Goal: Information Seeking & Learning: Learn about a topic

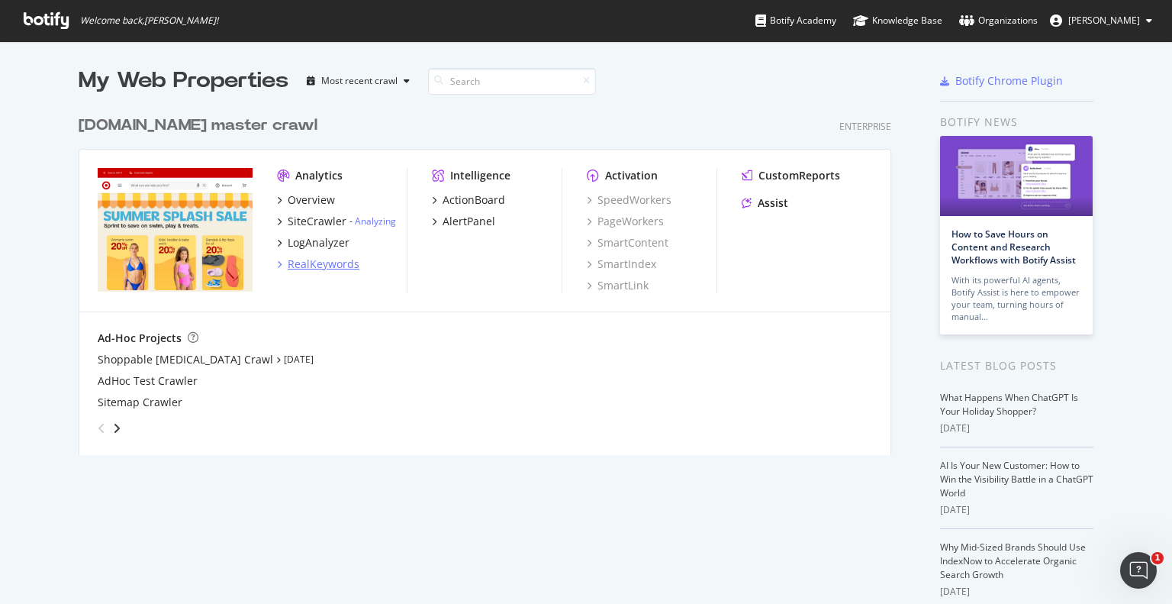
click at [315, 259] on div "RealKeywords" at bounding box center [324, 263] width 72 height 15
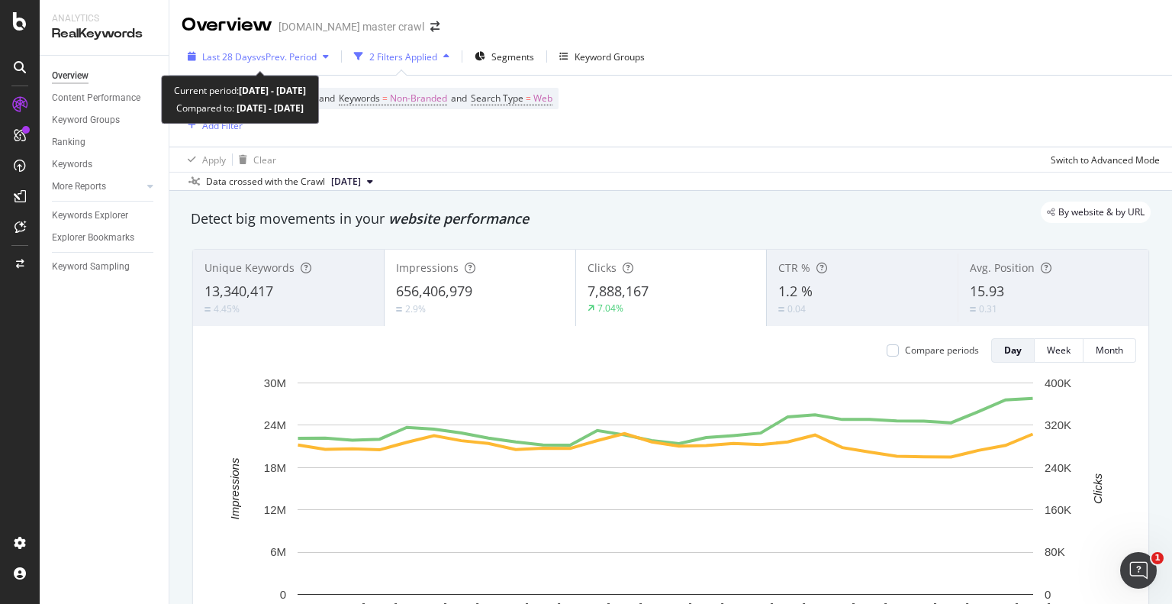
click at [280, 58] on span "vs Prev. Period" at bounding box center [286, 56] width 60 height 13
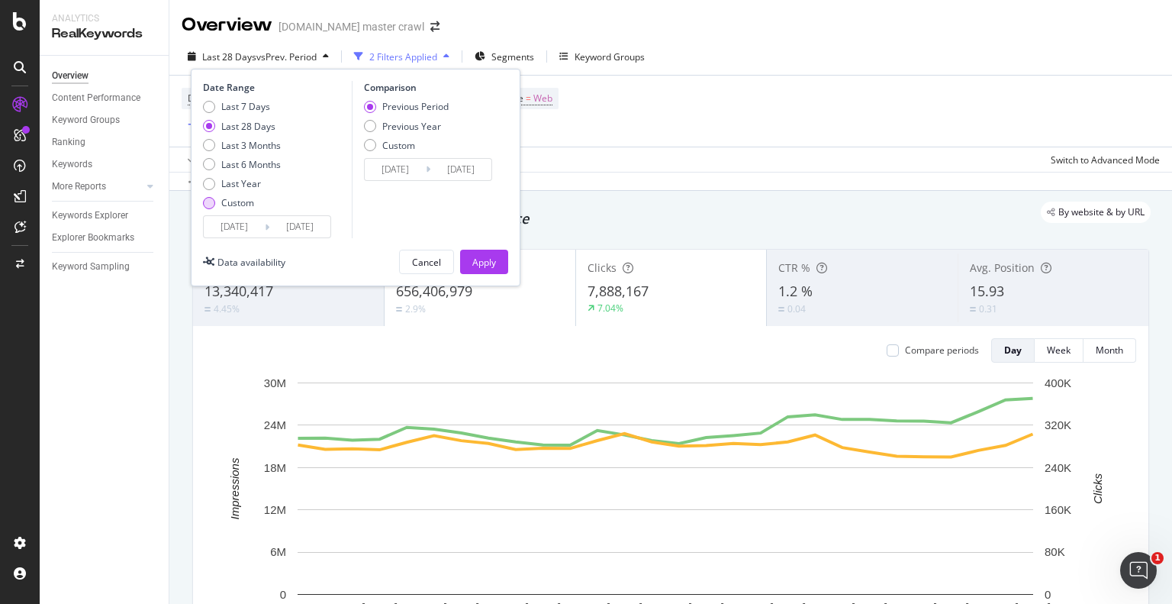
click at [238, 201] on div "Custom" at bounding box center [237, 202] width 33 height 13
click at [269, 235] on input "[DATE]" at bounding box center [299, 226] width 61 height 21
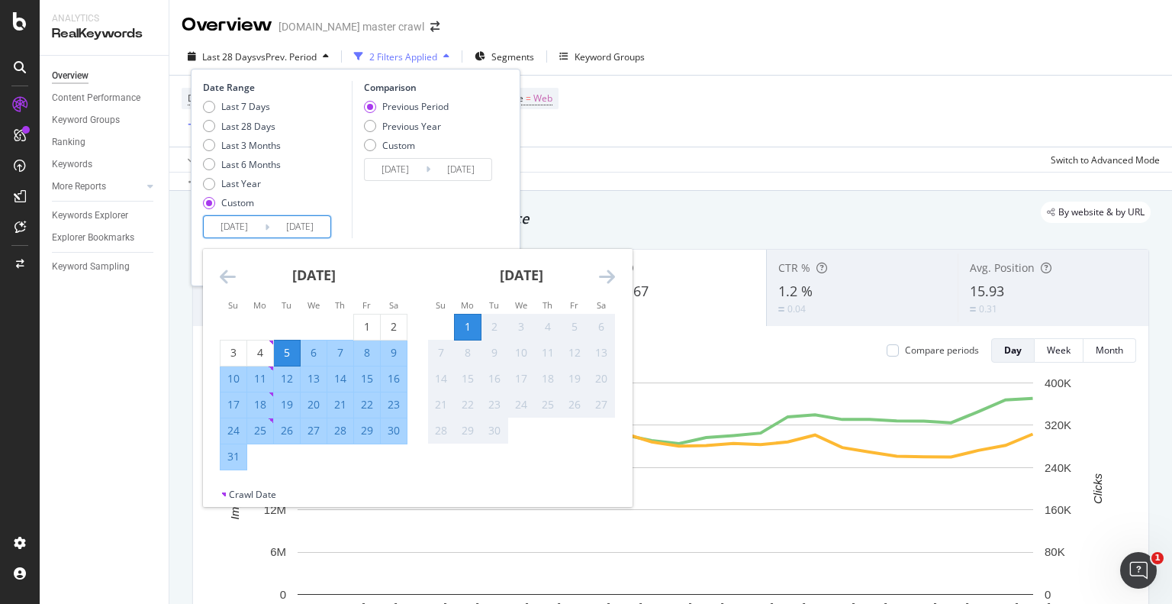
click at [232, 275] on icon "Move backward to switch to the previous month." at bounding box center [228, 276] width 16 height 18
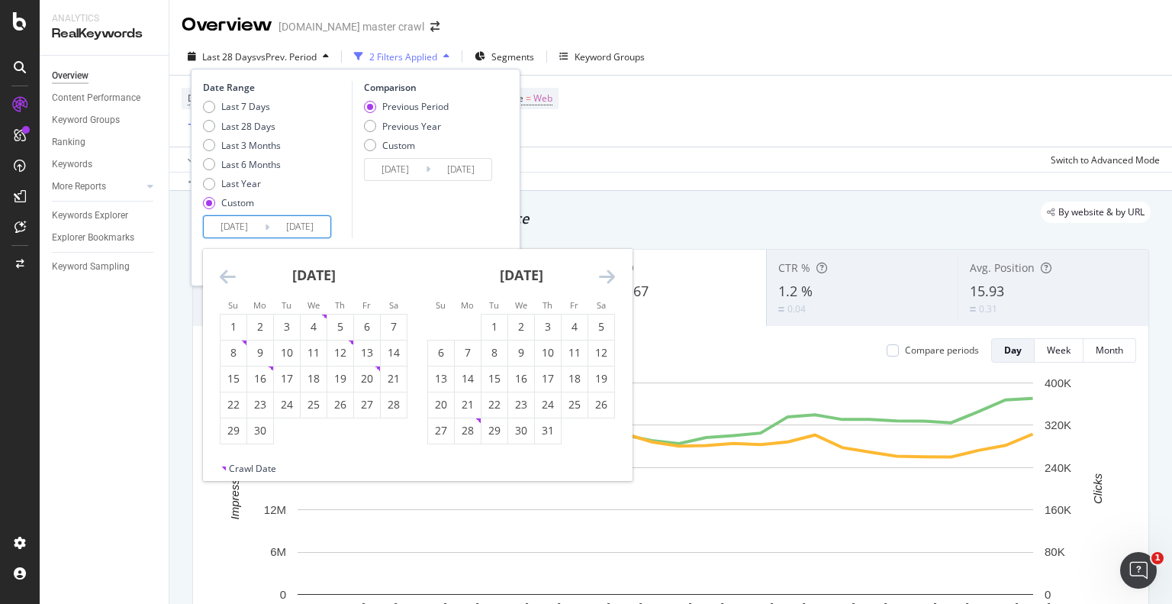
click at [232, 275] on icon "Move backward to switch to the previous month." at bounding box center [228, 276] width 16 height 18
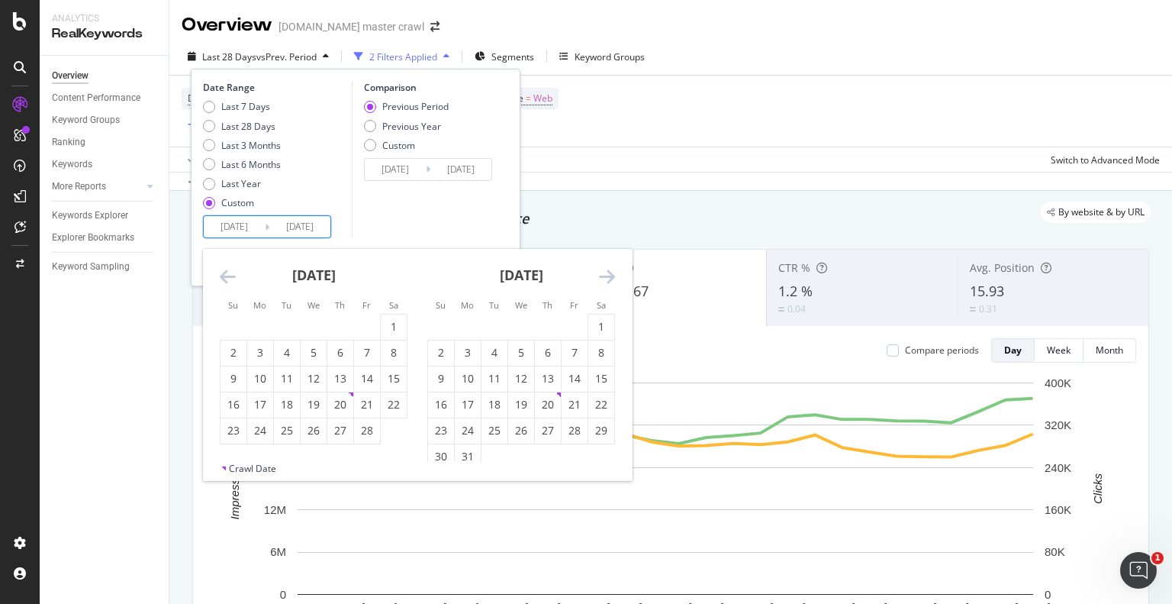
click at [232, 275] on icon "Move backward to switch to the previous month." at bounding box center [228, 276] width 16 height 18
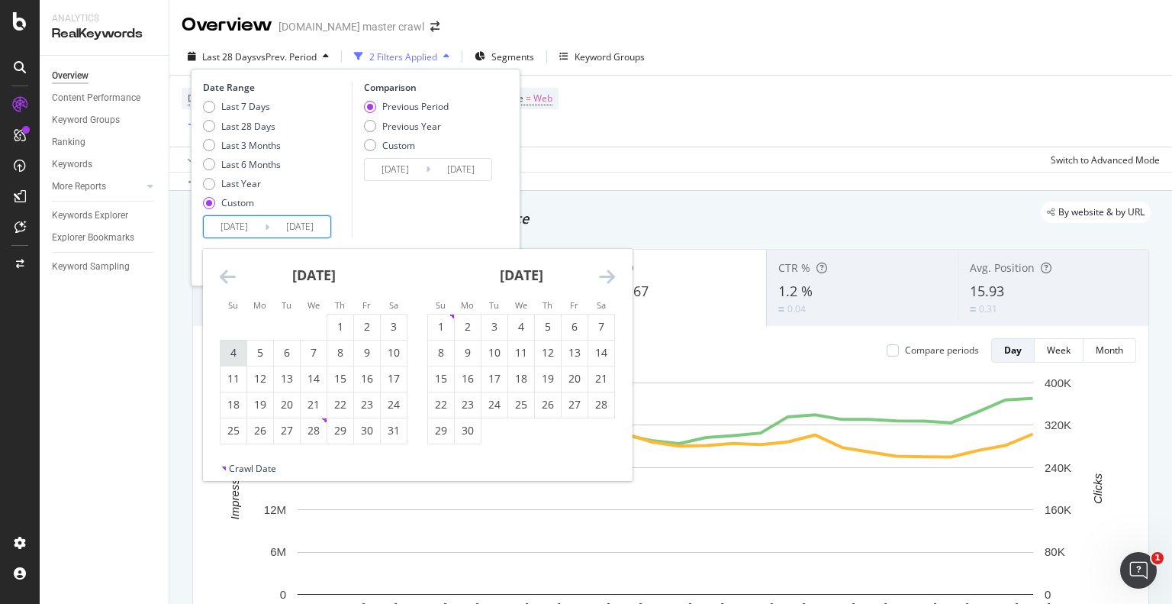
click at [240, 356] on div "4" at bounding box center [234, 352] width 26 height 15
type input "[DATE]"
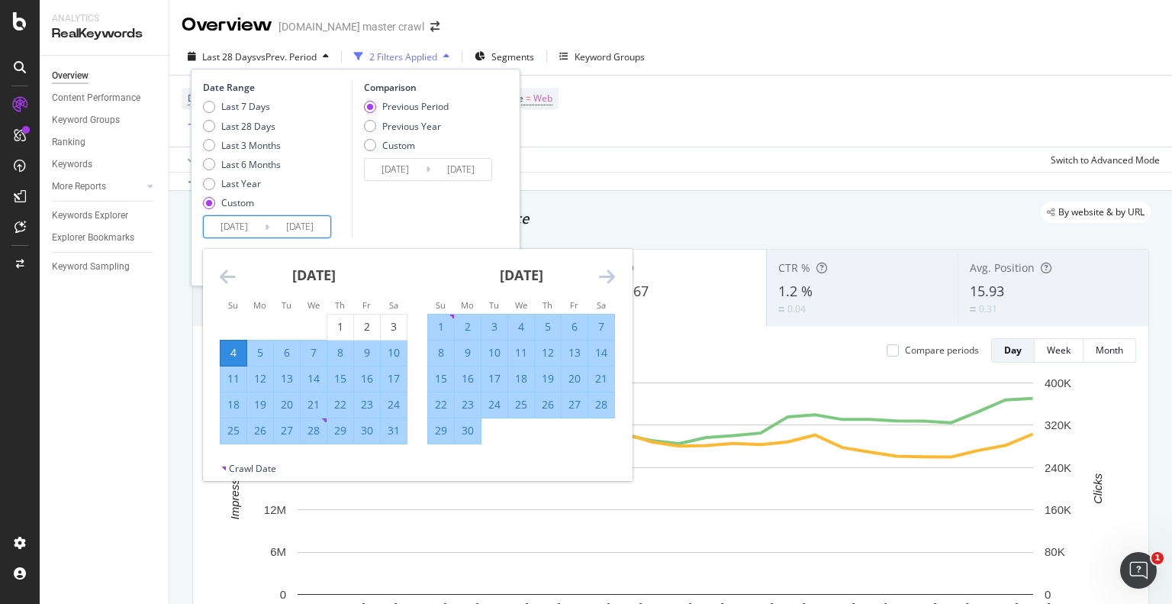
click at [604, 274] on icon "Move forward to switch to the next month." at bounding box center [607, 276] width 16 height 18
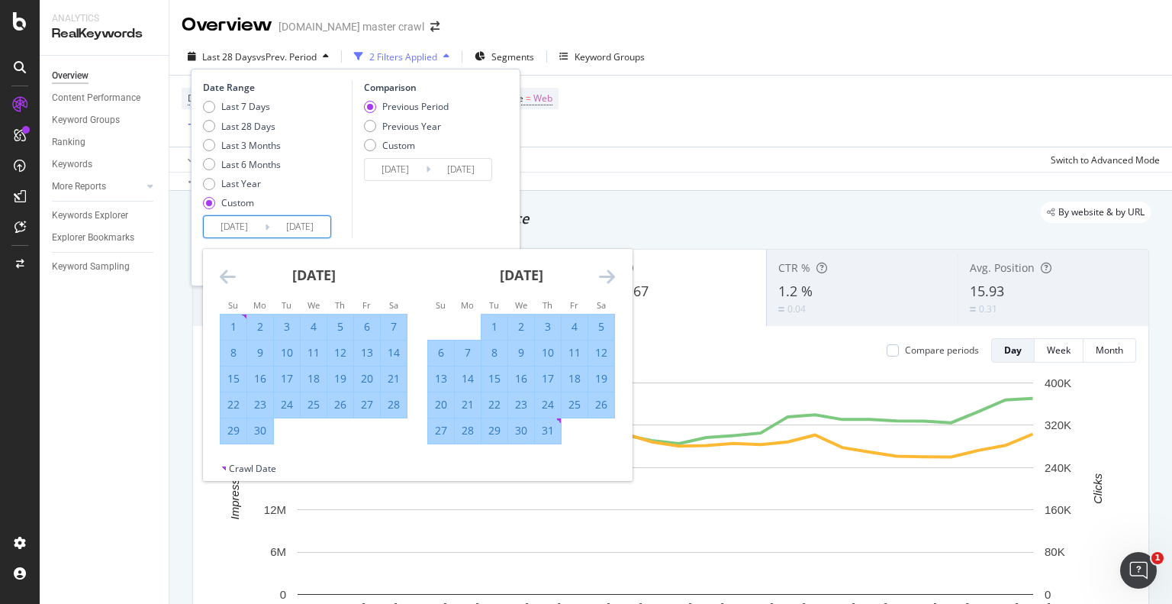
click at [604, 274] on icon "Move forward to switch to the next month." at bounding box center [607, 276] width 16 height 18
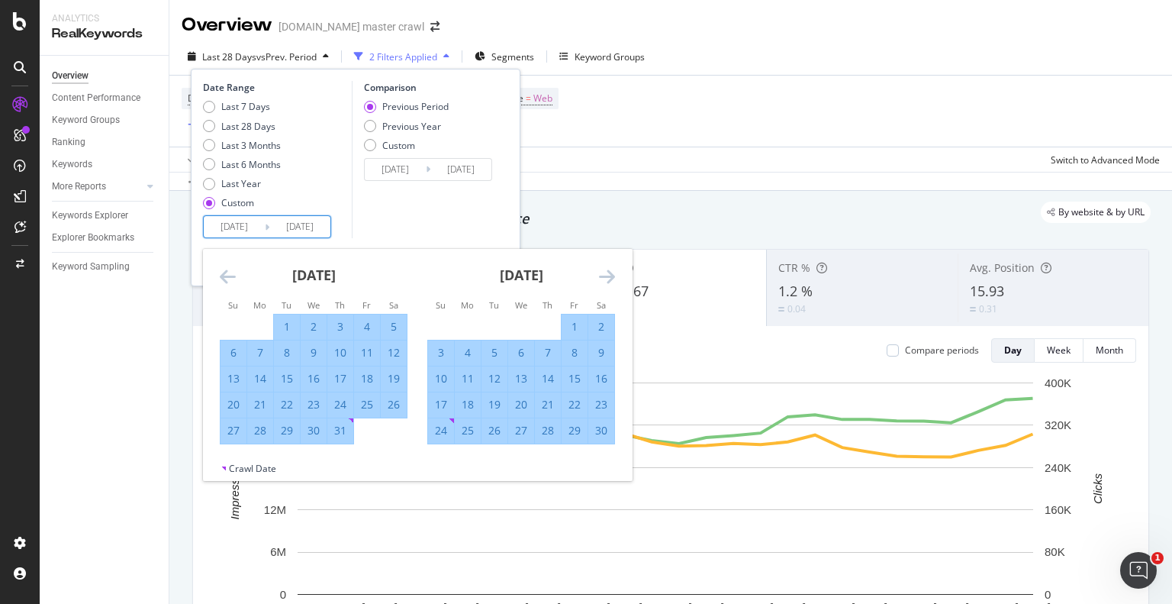
click at [604, 274] on icon "Move forward to switch to the next month." at bounding box center [607, 276] width 16 height 18
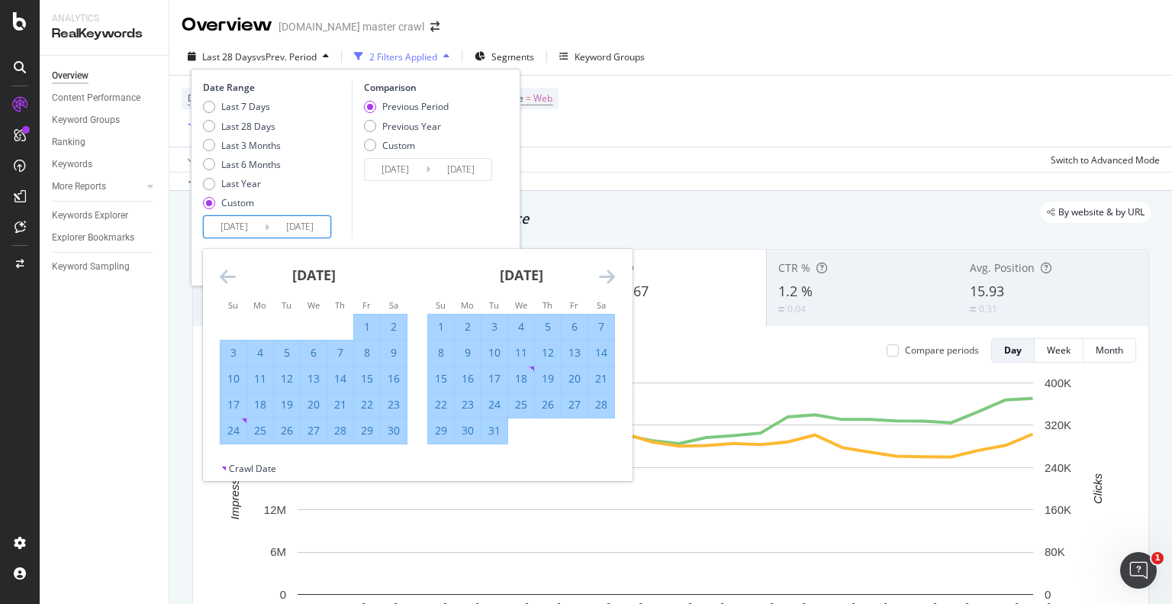
click at [604, 274] on icon "Move forward to switch to the next month." at bounding box center [607, 276] width 16 height 18
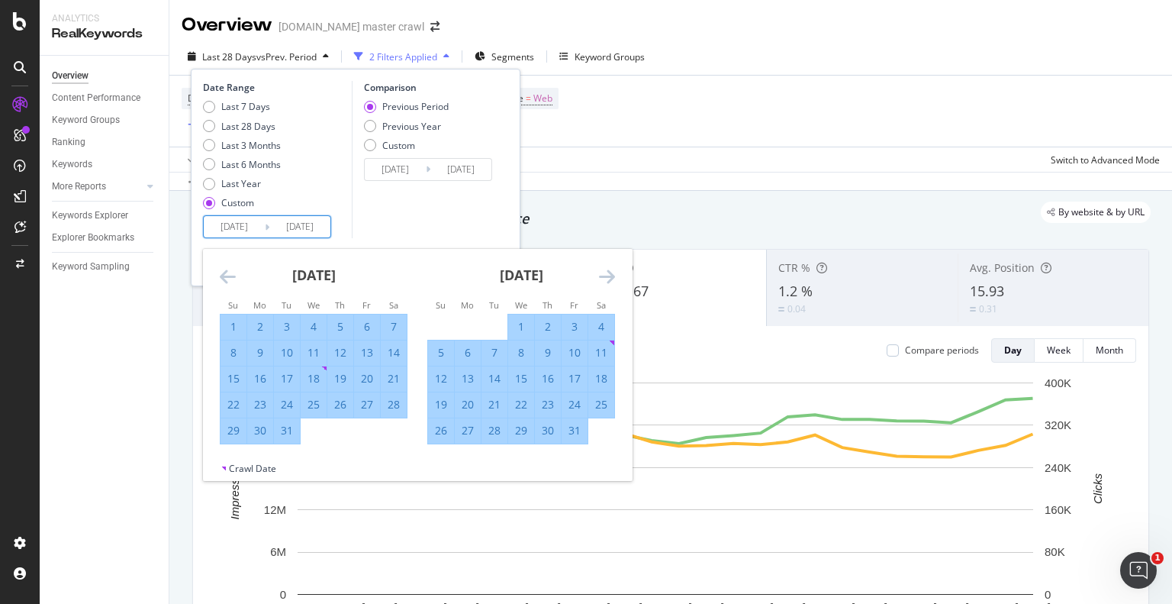
click at [601, 327] on div "4" at bounding box center [601, 326] width 26 height 15
type input "[DATE]"
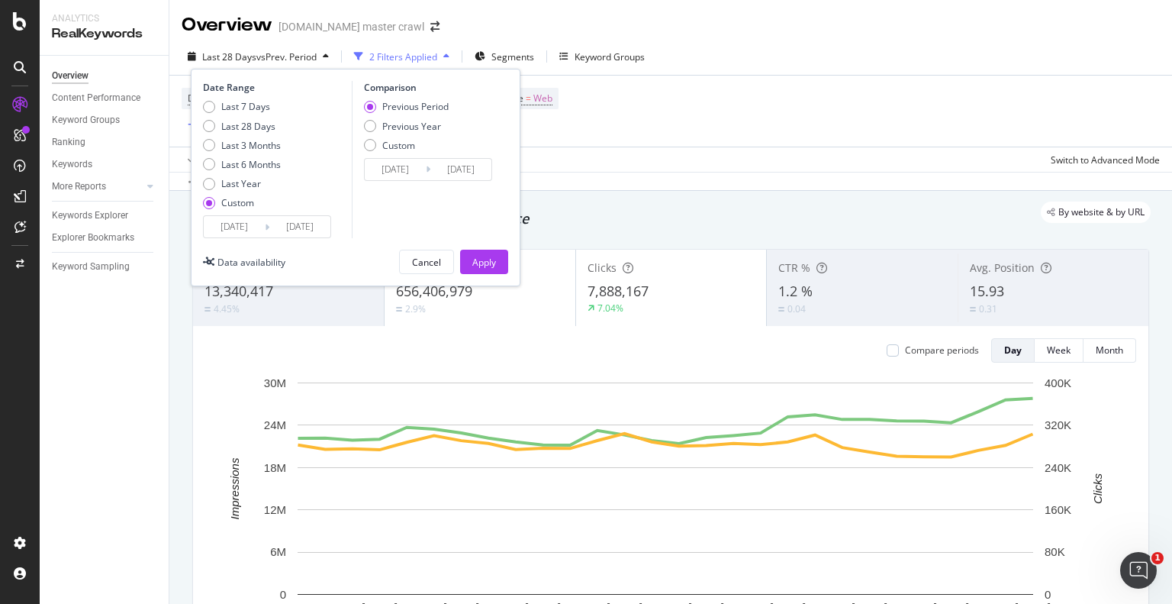
click at [400, 153] on div "Previous Period Previous Year Custom" at bounding box center [406, 128] width 85 height 57
click at [375, 149] on div "Custom" at bounding box center [406, 145] width 85 height 13
click at [382, 166] on input "[DATE]" at bounding box center [395, 169] width 61 height 21
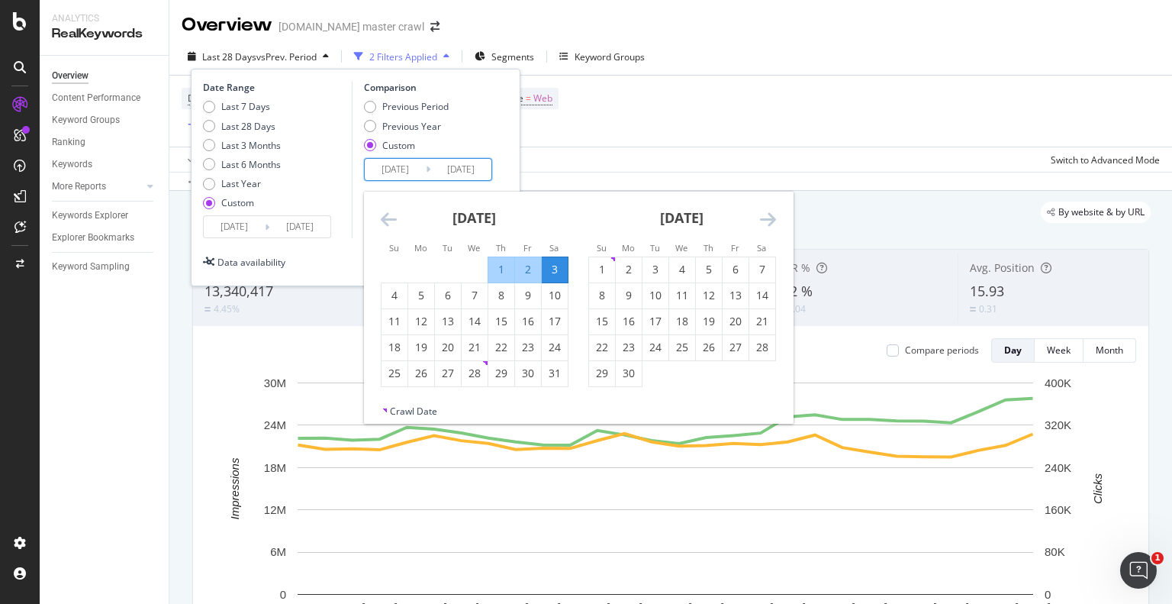
click at [382, 223] on icon "Move backward to switch to the previous month." at bounding box center [389, 219] width 16 height 18
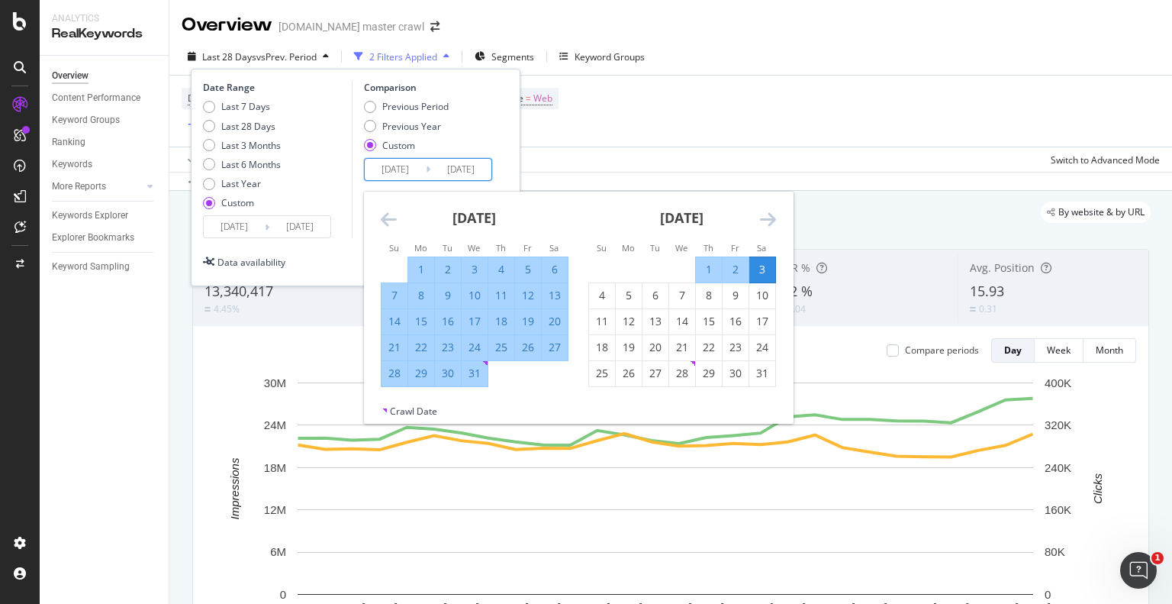
click at [382, 223] on icon "Move backward to switch to the previous month." at bounding box center [389, 219] width 16 height 18
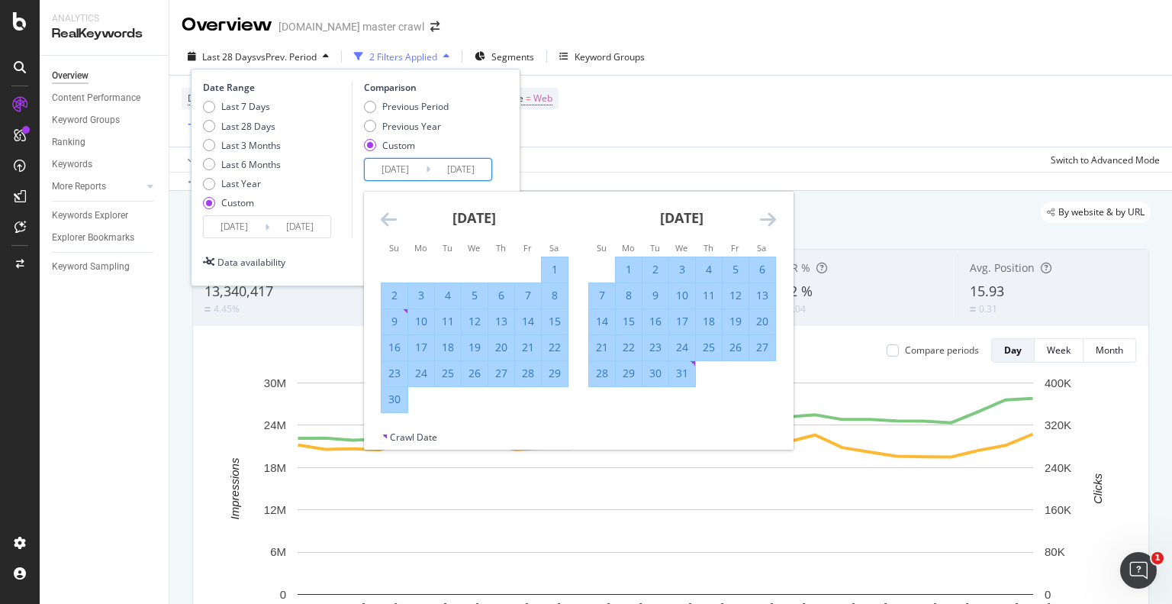
click at [382, 223] on icon "Move backward to switch to the previous month." at bounding box center [389, 219] width 16 height 18
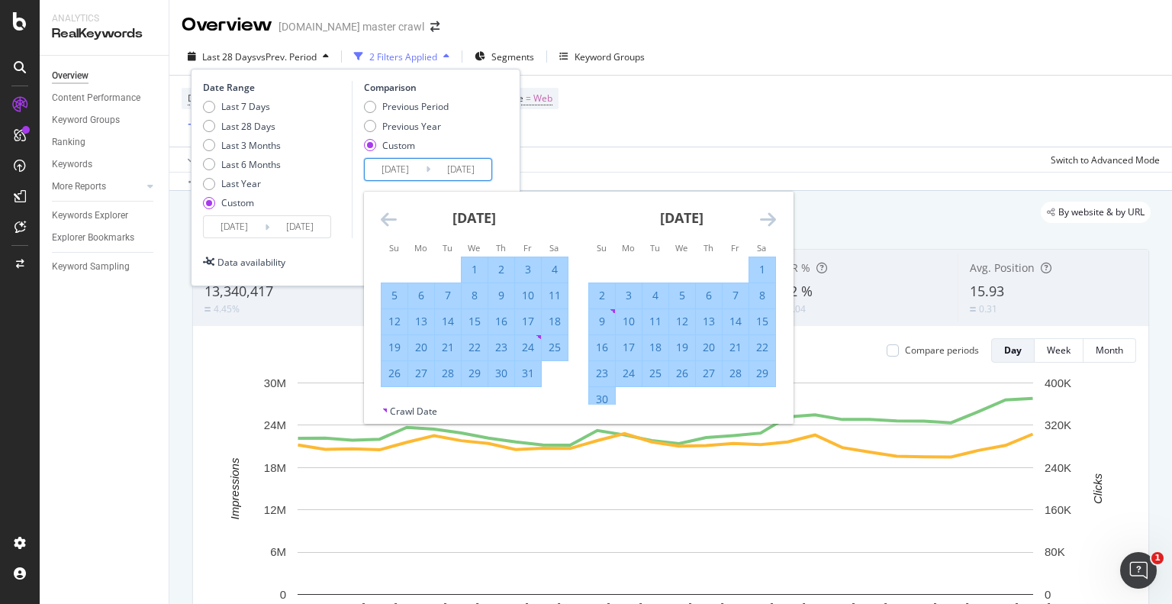
click at [382, 223] on icon "Move backward to switch to the previous month." at bounding box center [389, 219] width 16 height 18
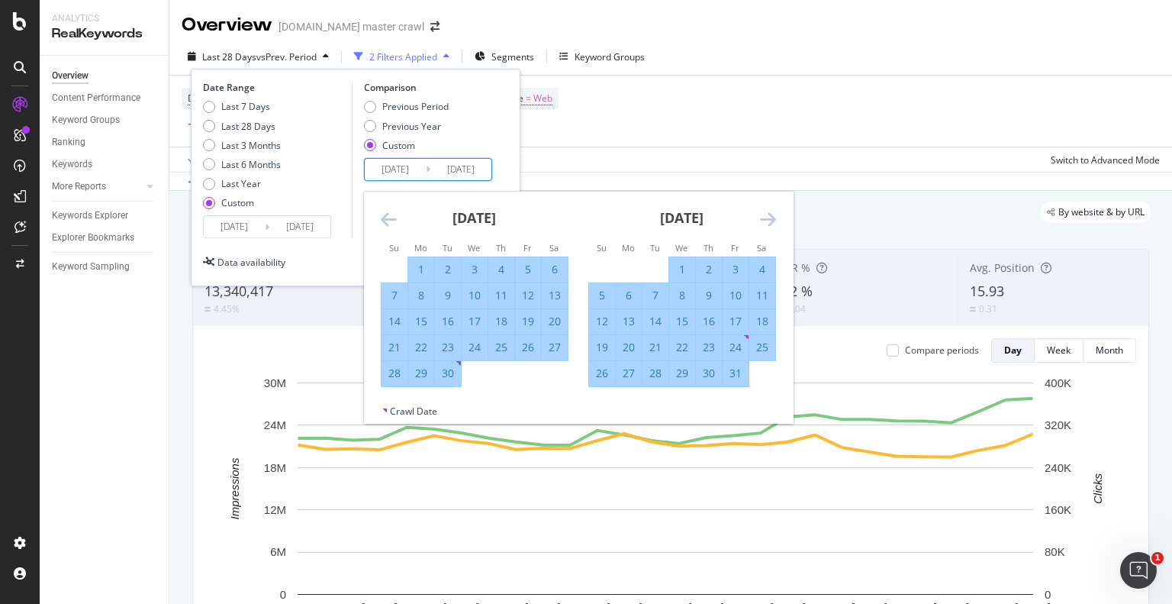
click at [382, 223] on icon "Move backward to switch to the previous month." at bounding box center [389, 219] width 16 height 18
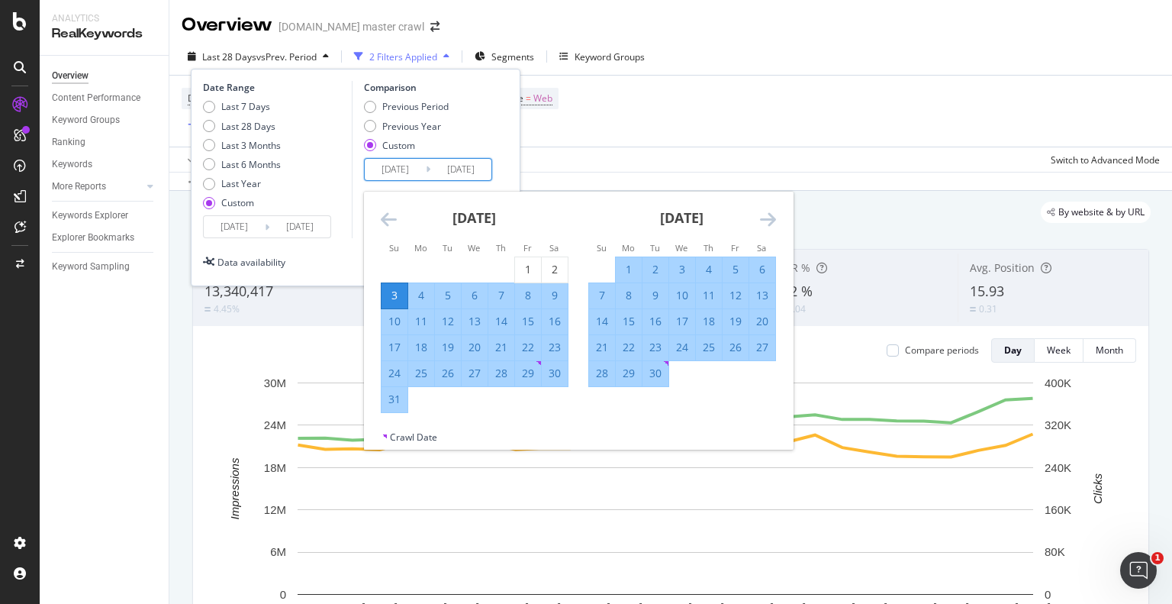
click at [382, 223] on icon "Move backward to switch to the previous month." at bounding box center [389, 219] width 16 height 18
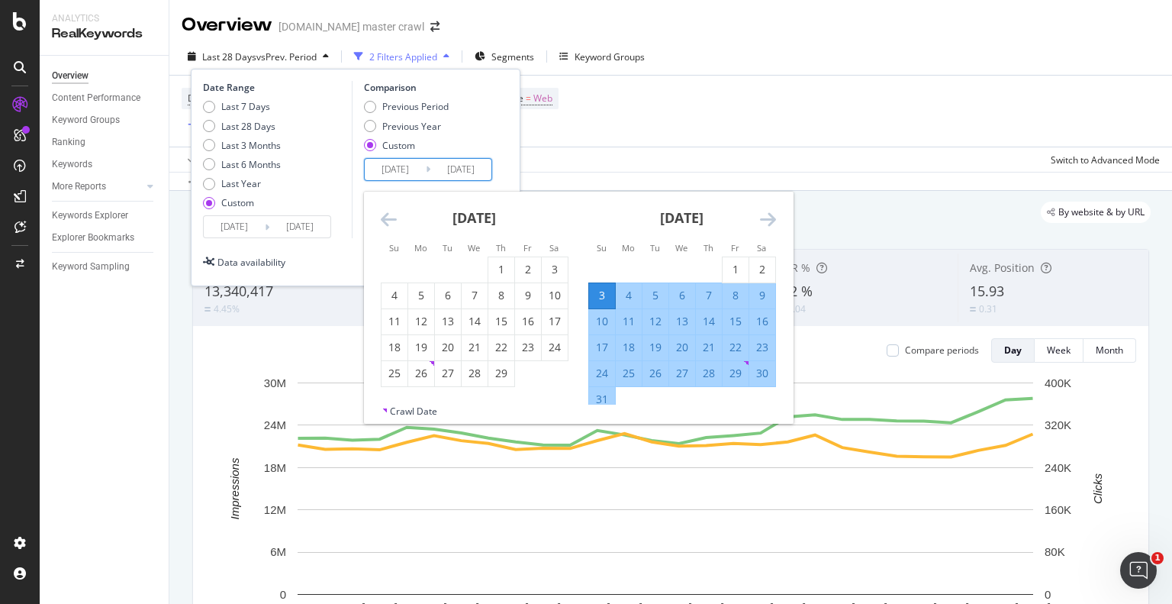
click at [382, 223] on icon "Move backward to switch to the previous month." at bounding box center [389, 219] width 16 height 18
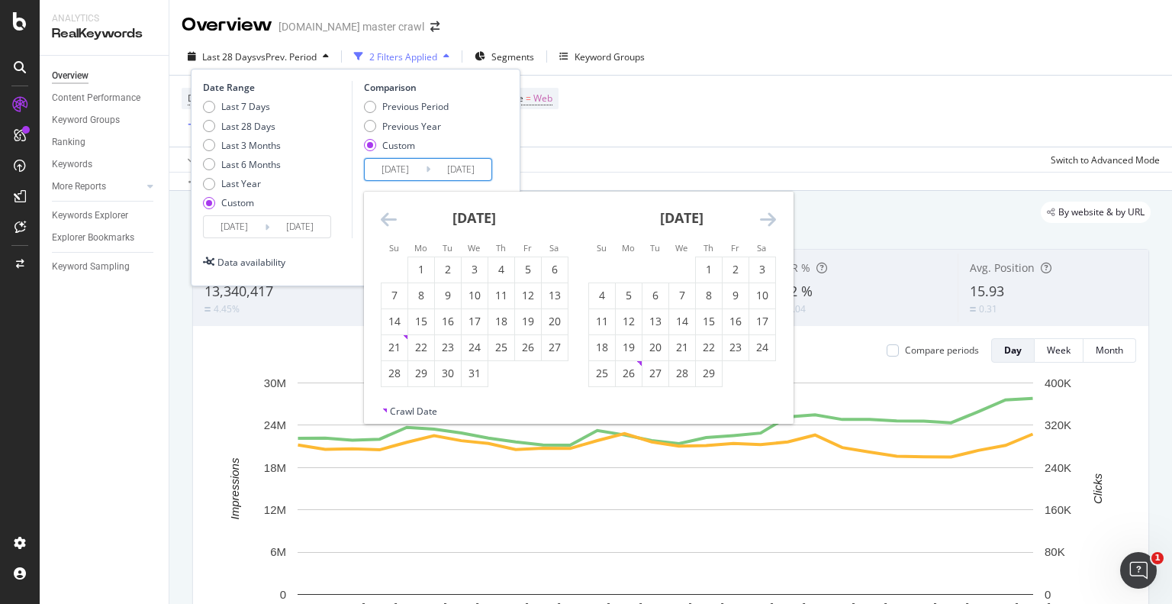
click at [382, 223] on icon "Move backward to switch to the previous month." at bounding box center [389, 219] width 16 height 18
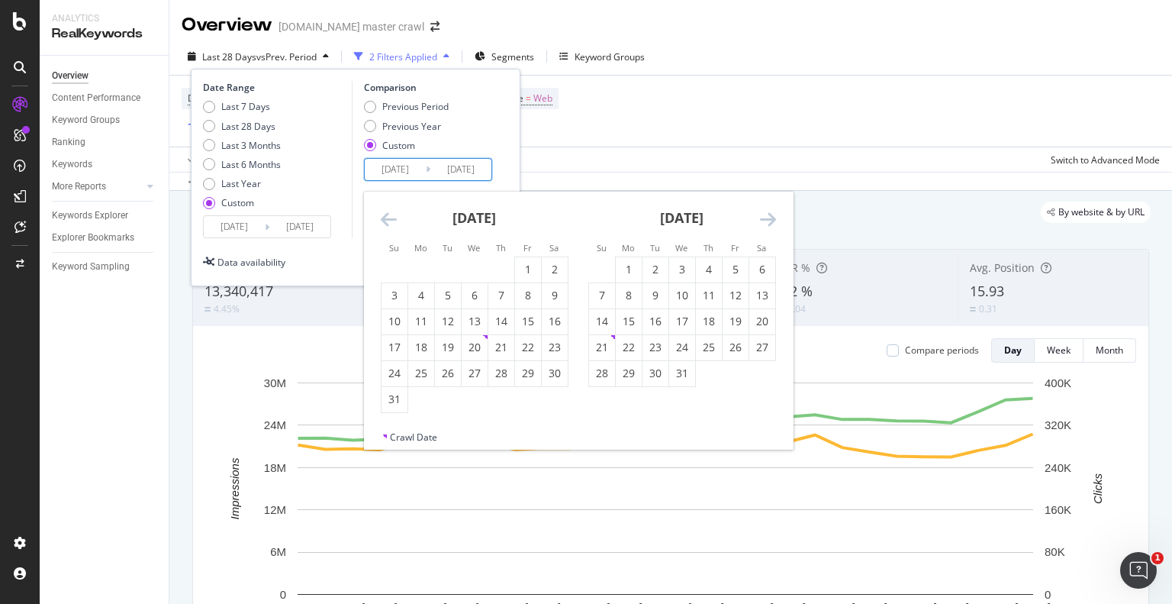
click at [382, 223] on icon "Move backward to switch to the previous month." at bounding box center [389, 219] width 16 height 18
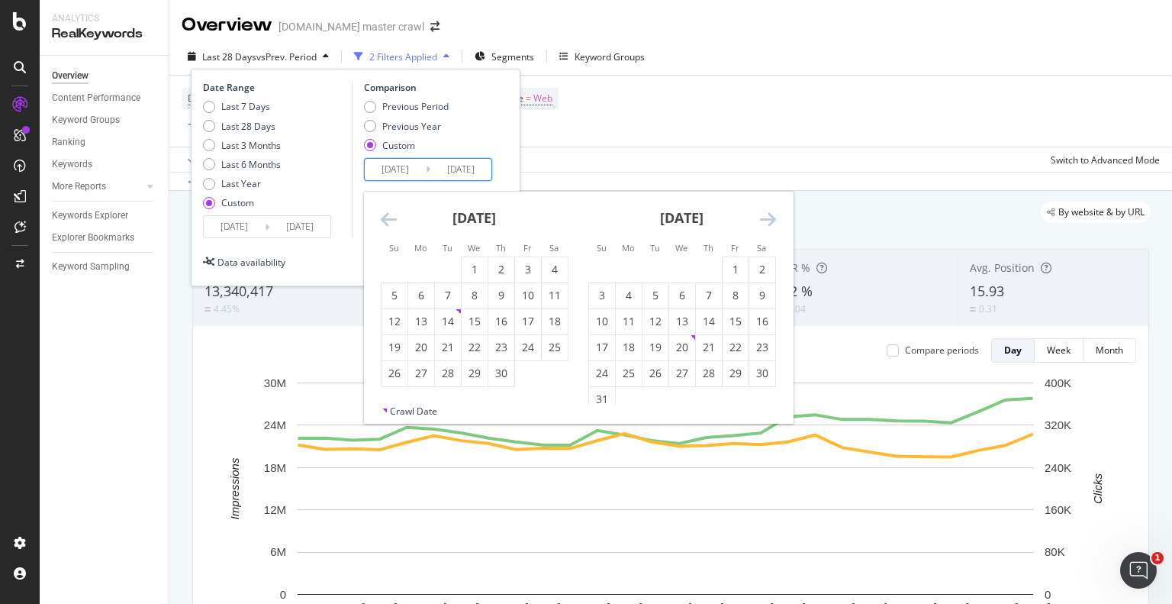
click at [382, 223] on icon "Move backward to switch to the previous month." at bounding box center [389, 219] width 16 height 18
click at [390, 293] on div "6" at bounding box center [395, 295] width 26 height 15
type input "[DATE]"
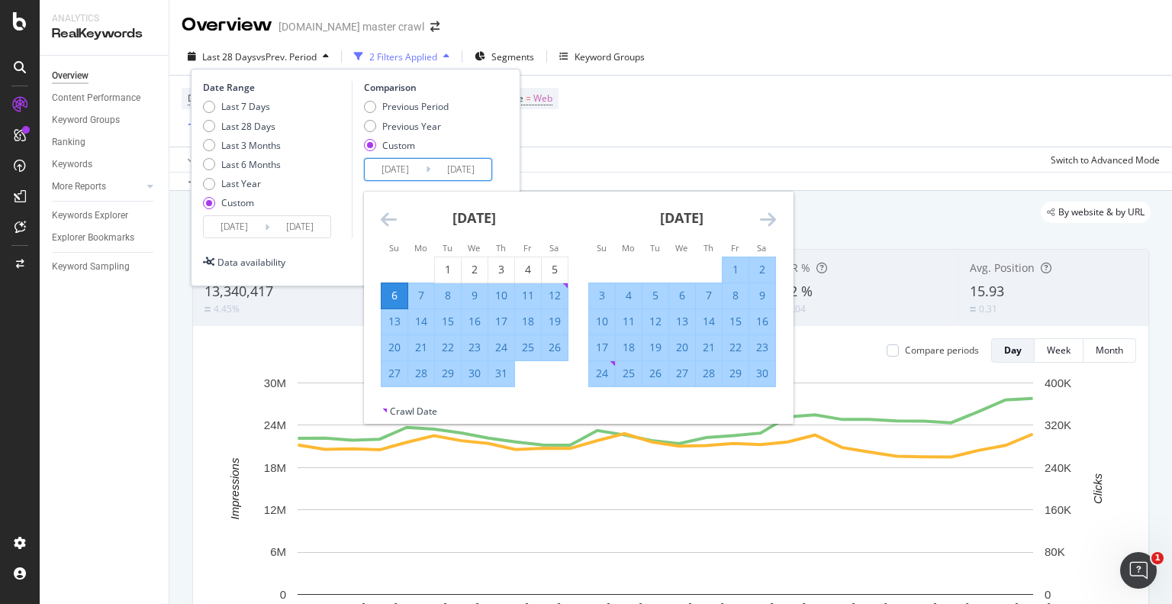
click at [755, 218] on div "[DATE]" at bounding box center [682, 224] width 188 height 65
click at [762, 217] on icon "Move forward to switch to the next month." at bounding box center [768, 219] width 16 height 18
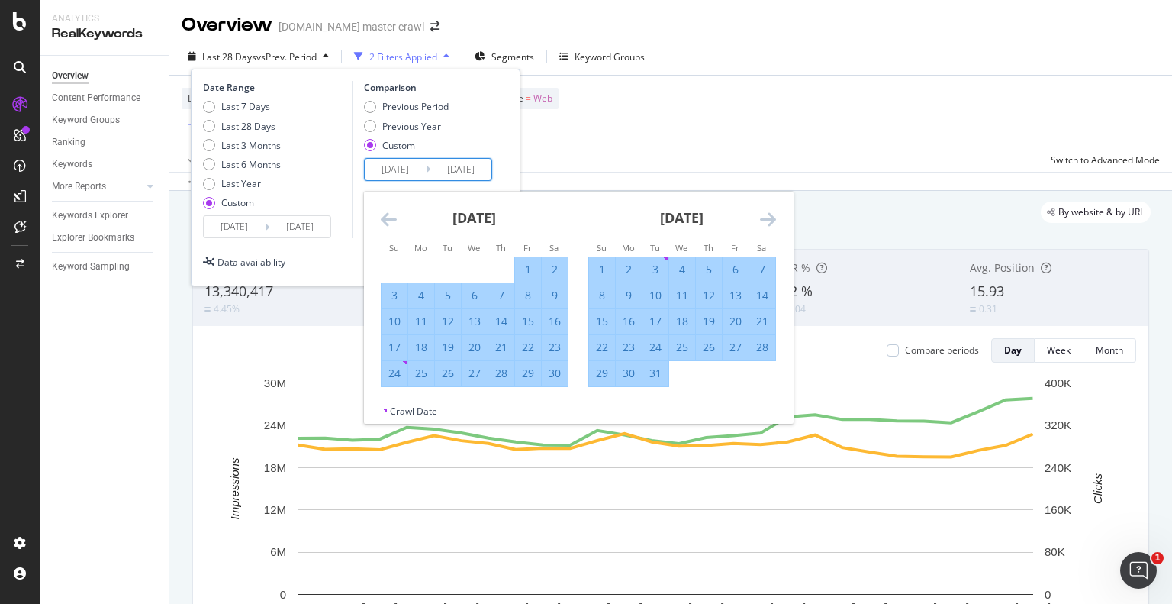
click at [762, 217] on icon "Move forward to switch to the next month." at bounding box center [768, 219] width 16 height 18
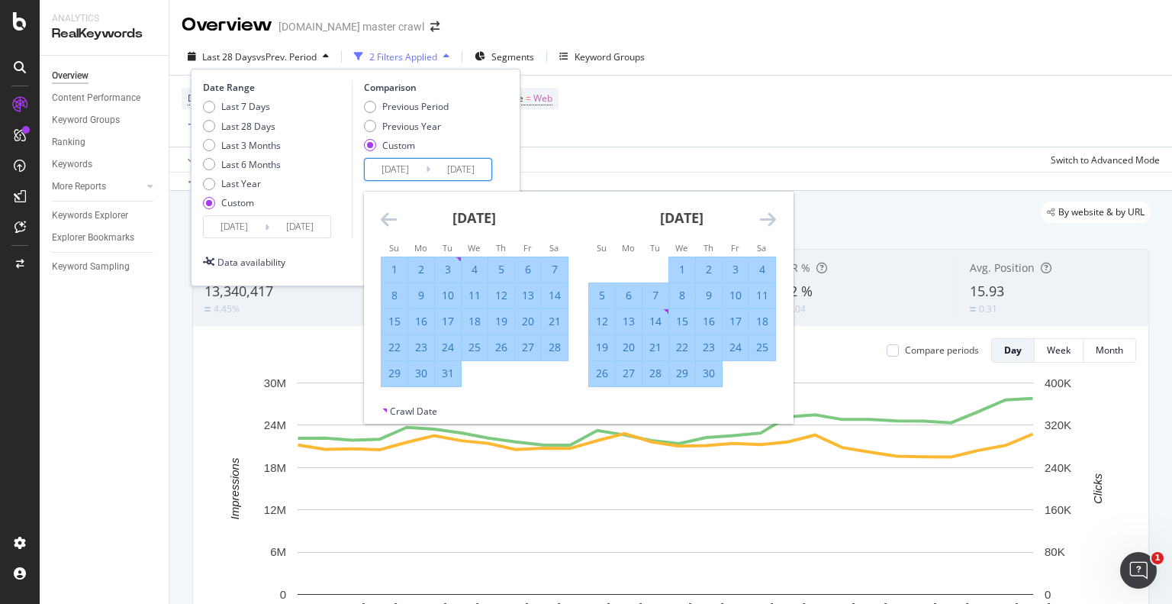
click at [762, 217] on icon "Move forward to switch to the next month." at bounding box center [768, 219] width 16 height 18
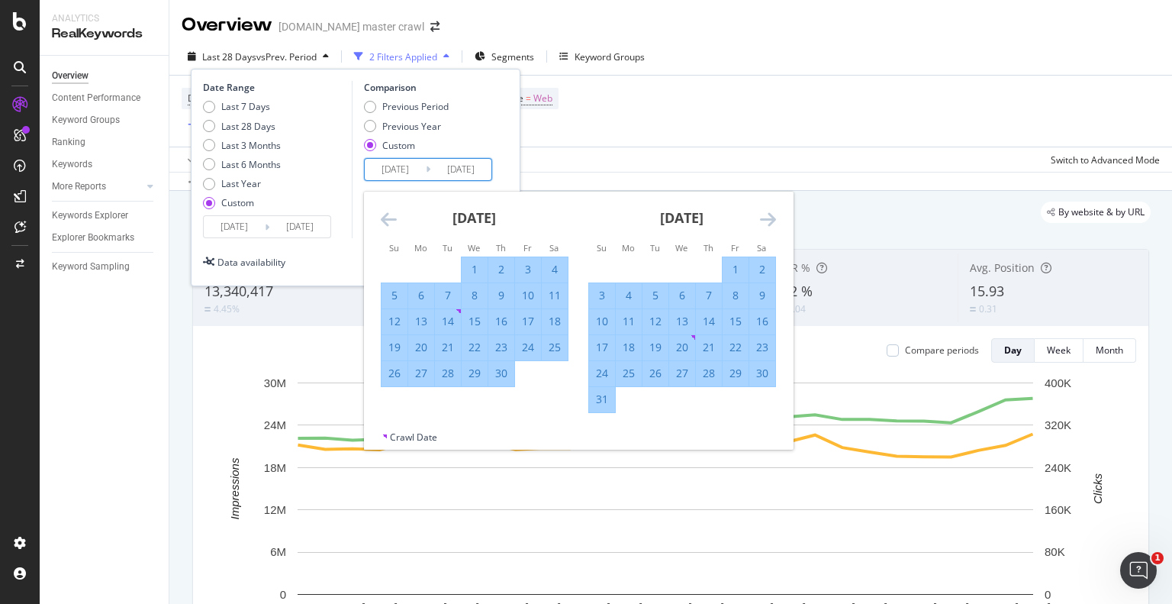
click at [771, 213] on icon "Move forward to switch to the next month." at bounding box center [768, 219] width 16 height 18
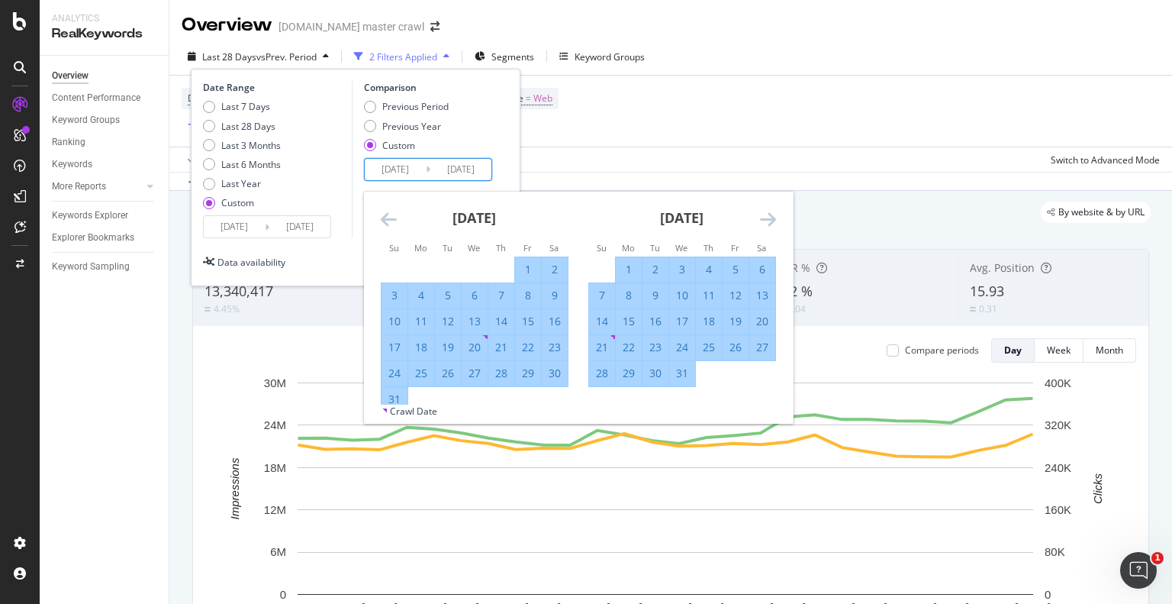
click at [764, 270] on div "6" at bounding box center [762, 269] width 26 height 15
type input "[DATE]"
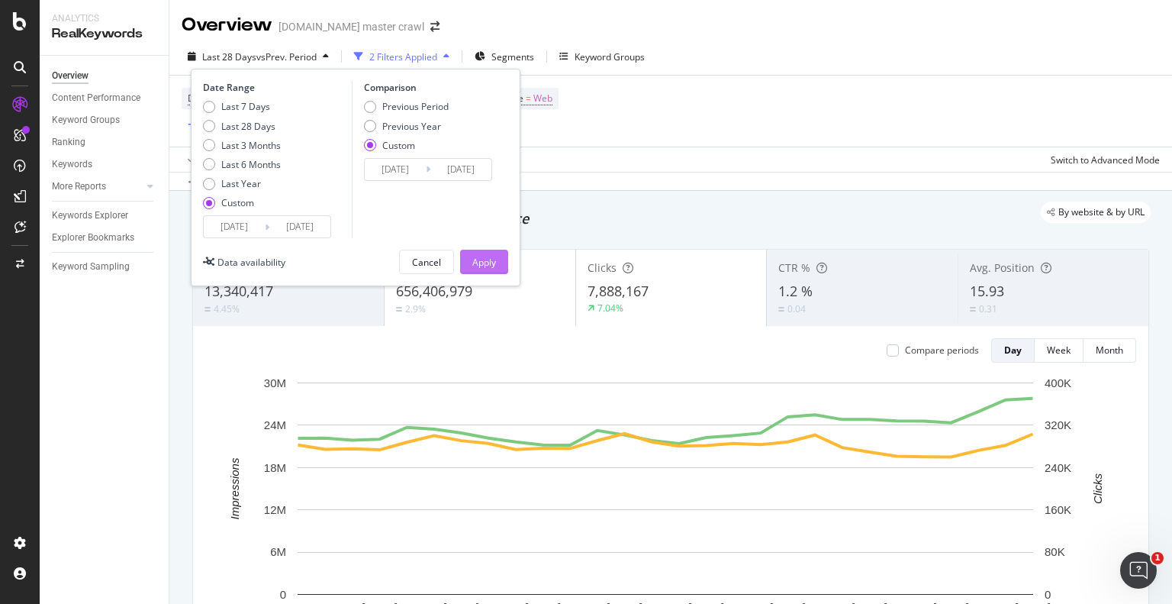
click at [480, 270] on div "Apply" at bounding box center [484, 261] width 24 height 23
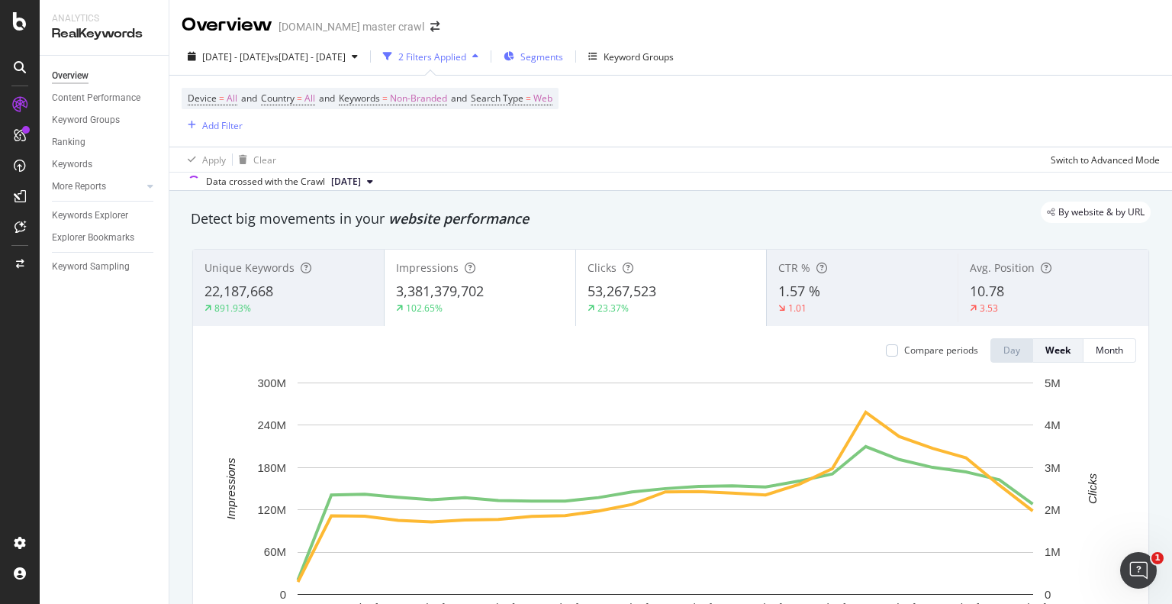
click at [563, 51] on span "Segments" at bounding box center [541, 56] width 43 height 13
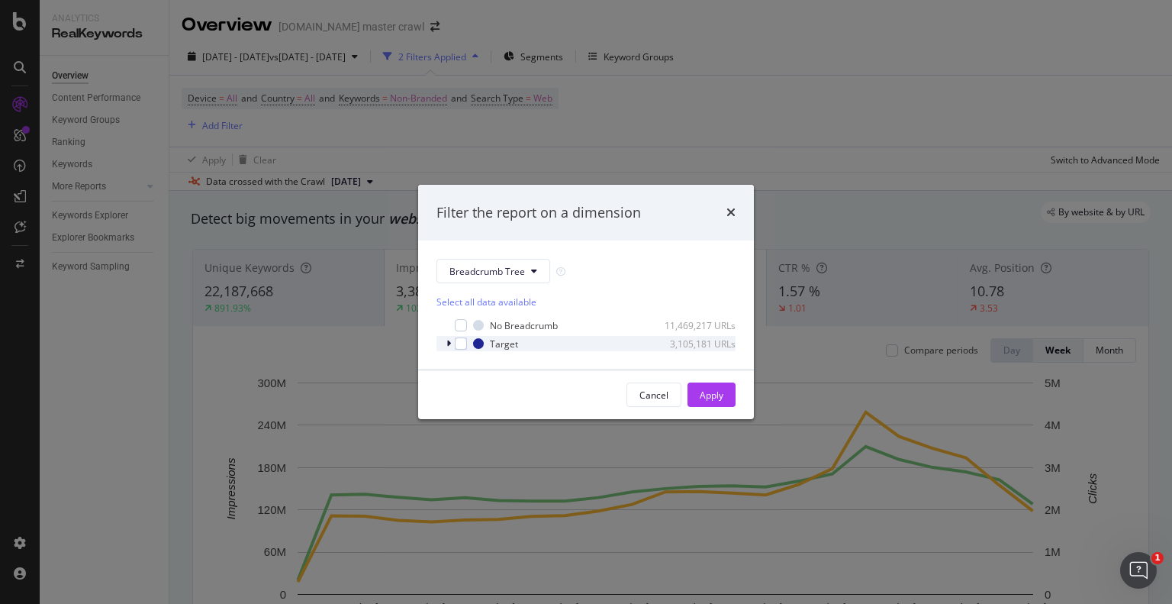
click at [446, 341] on icon "modal" at bounding box center [448, 343] width 5 height 9
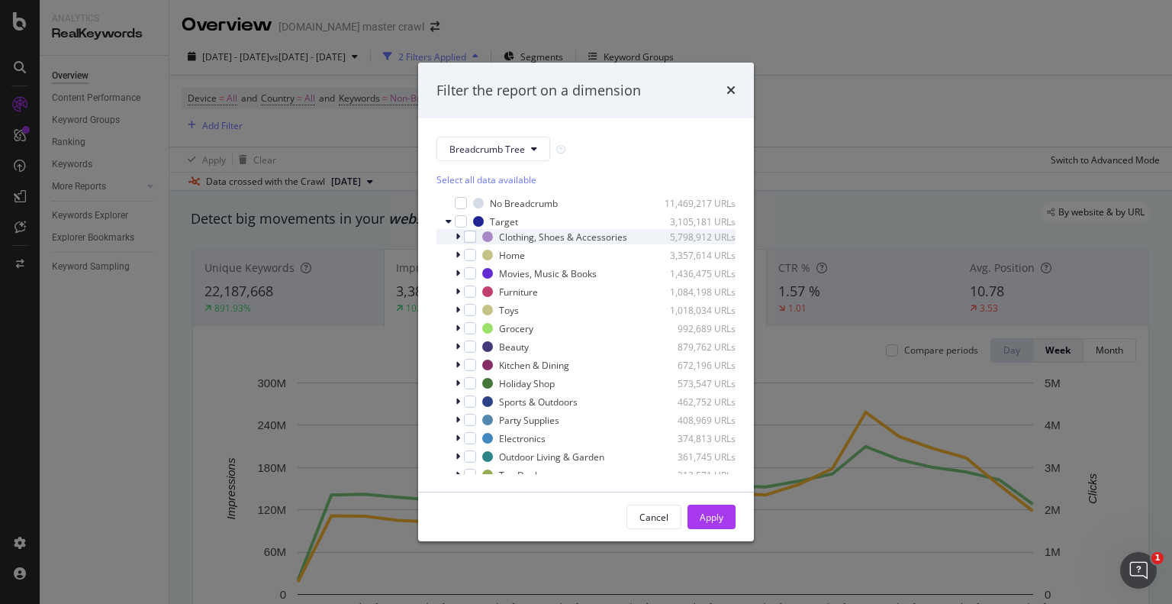
click at [458, 237] on icon "modal" at bounding box center [458, 236] width 5 height 9
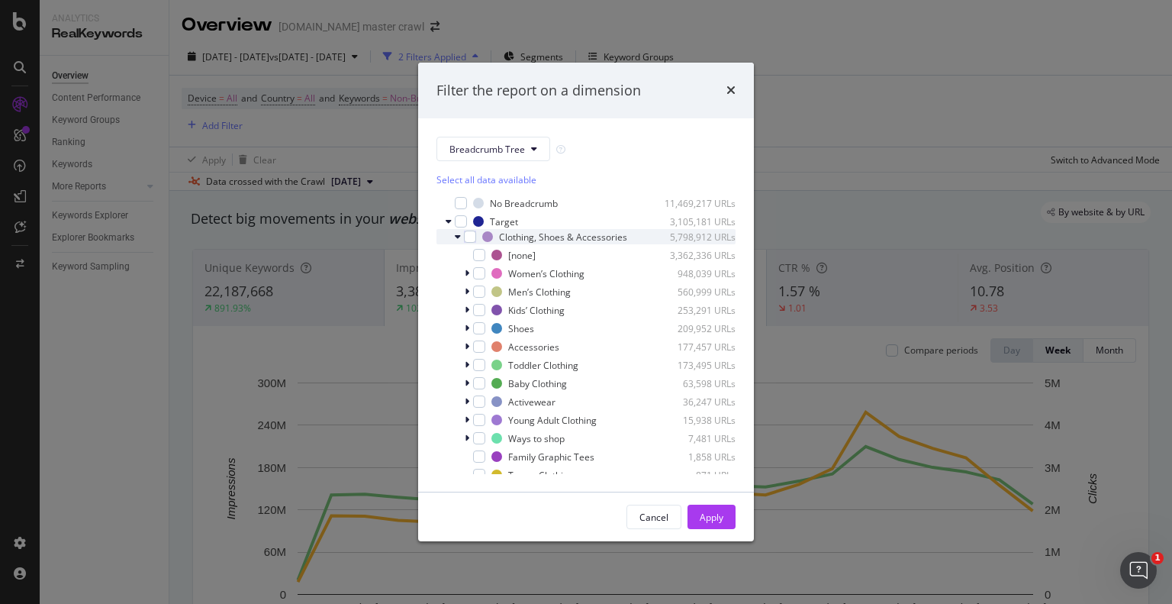
click at [455, 238] on icon "modal" at bounding box center [458, 236] width 6 height 9
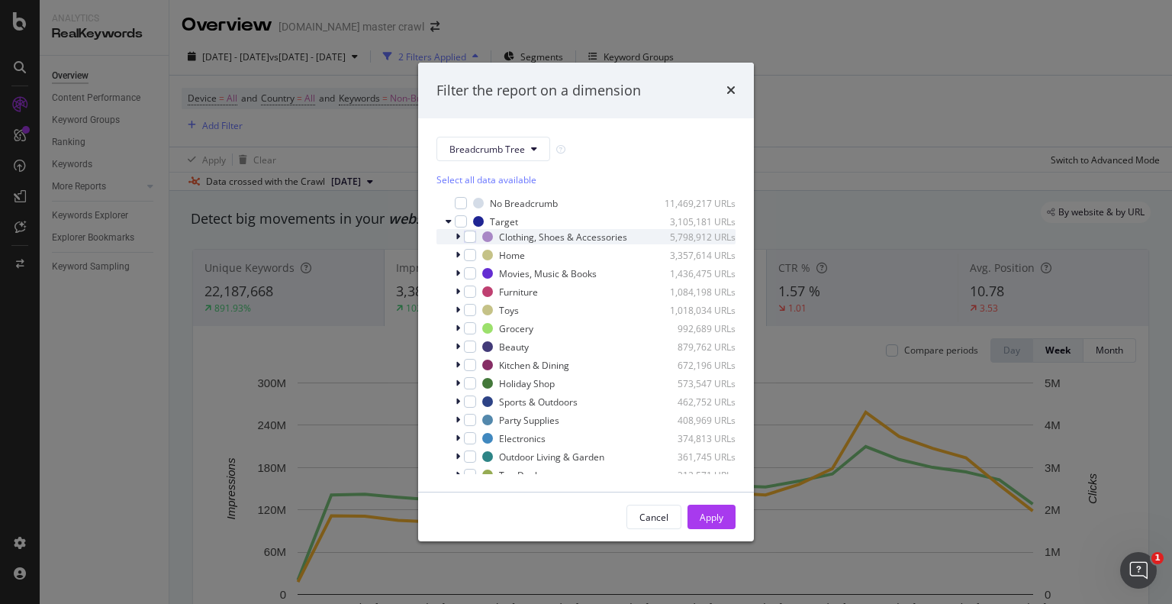
click at [458, 240] on icon "modal" at bounding box center [458, 236] width 5 height 9
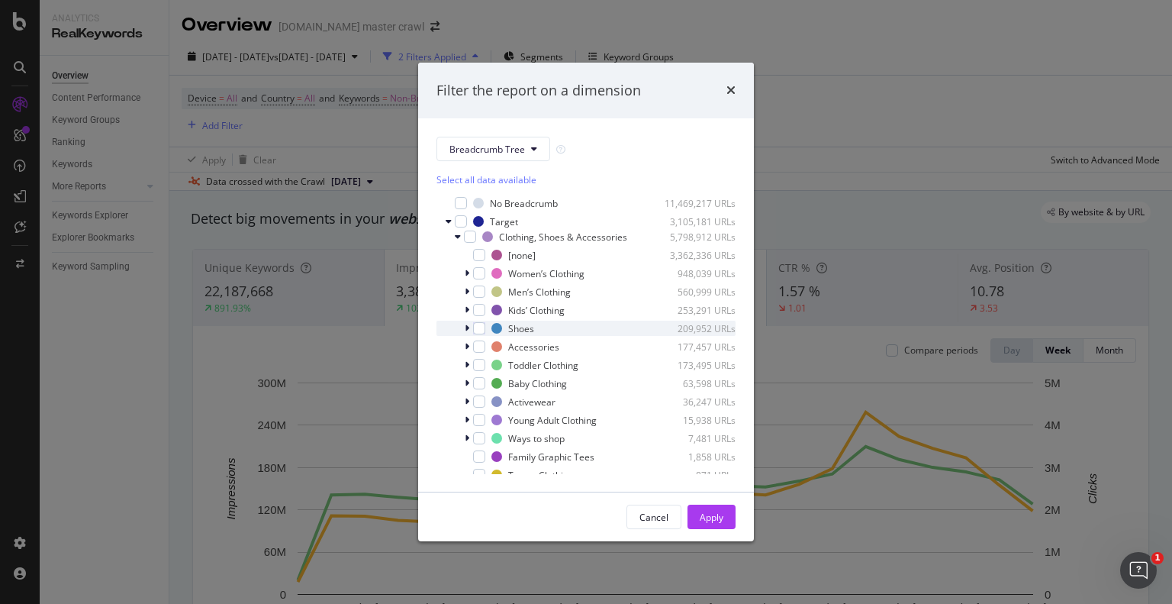
click at [471, 326] on div "modal" at bounding box center [468, 327] width 9 height 15
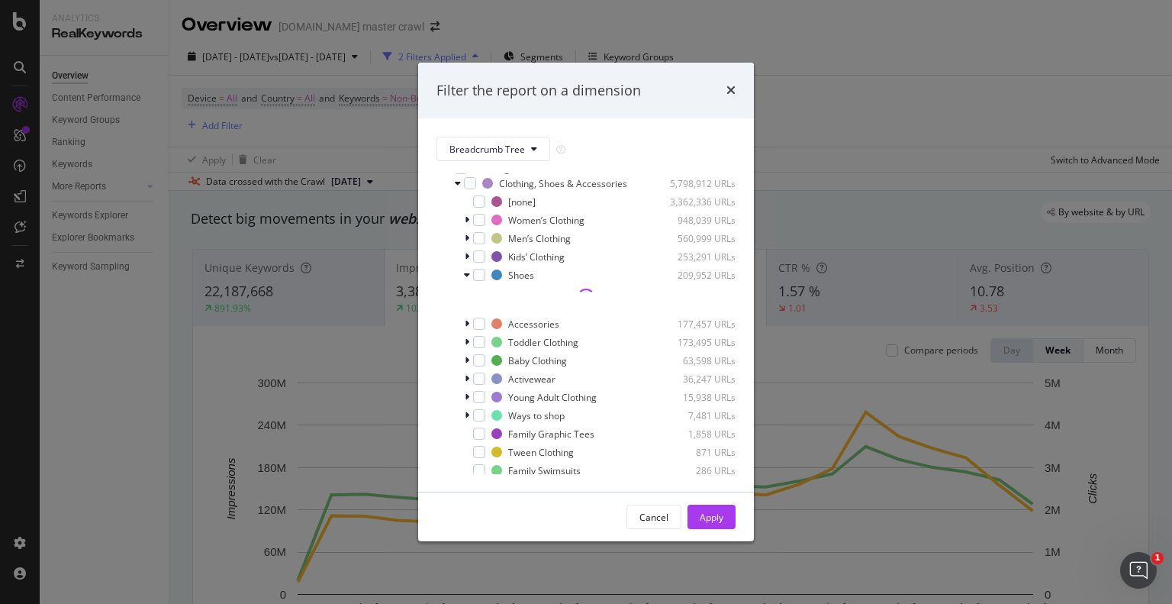
scroll to position [76, 0]
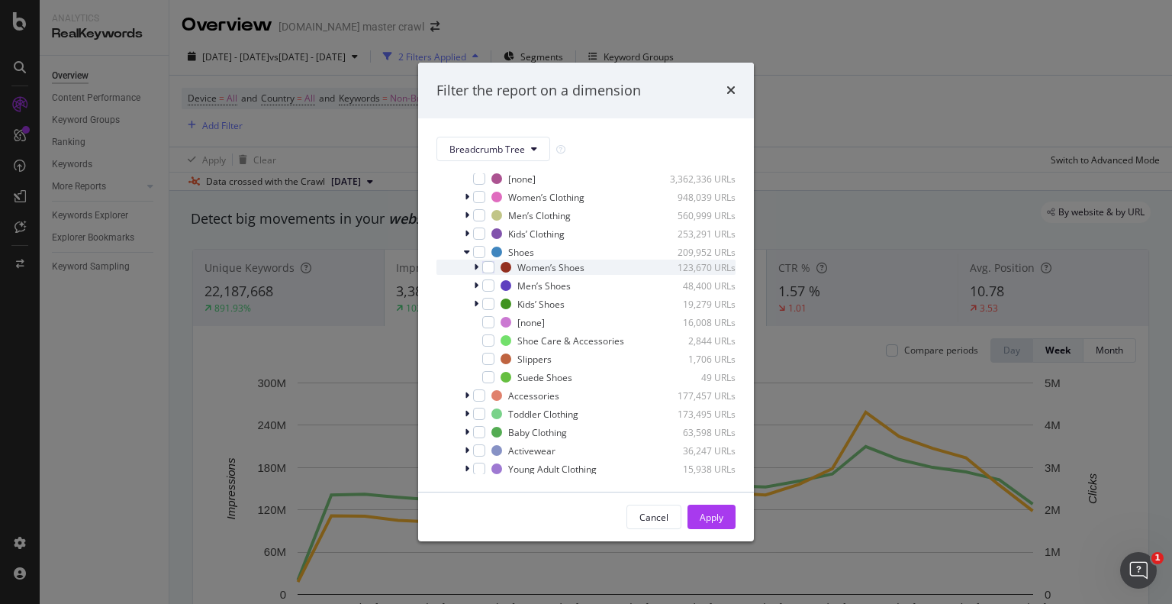
click at [474, 268] on icon "modal" at bounding box center [476, 266] width 5 height 9
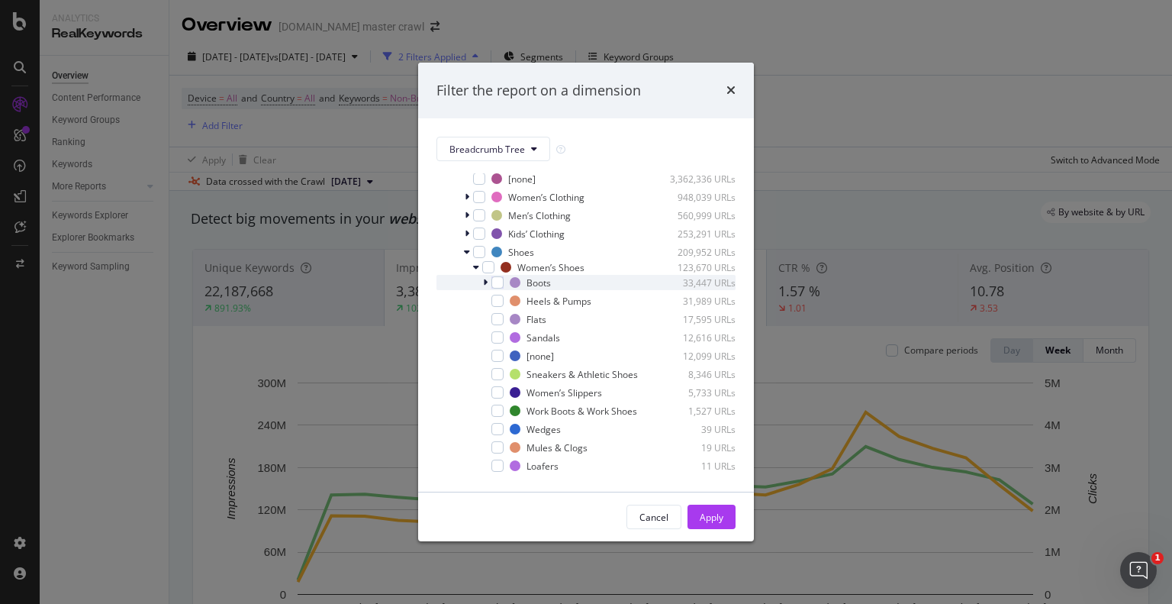
click at [485, 284] on icon "modal" at bounding box center [485, 282] width 5 height 9
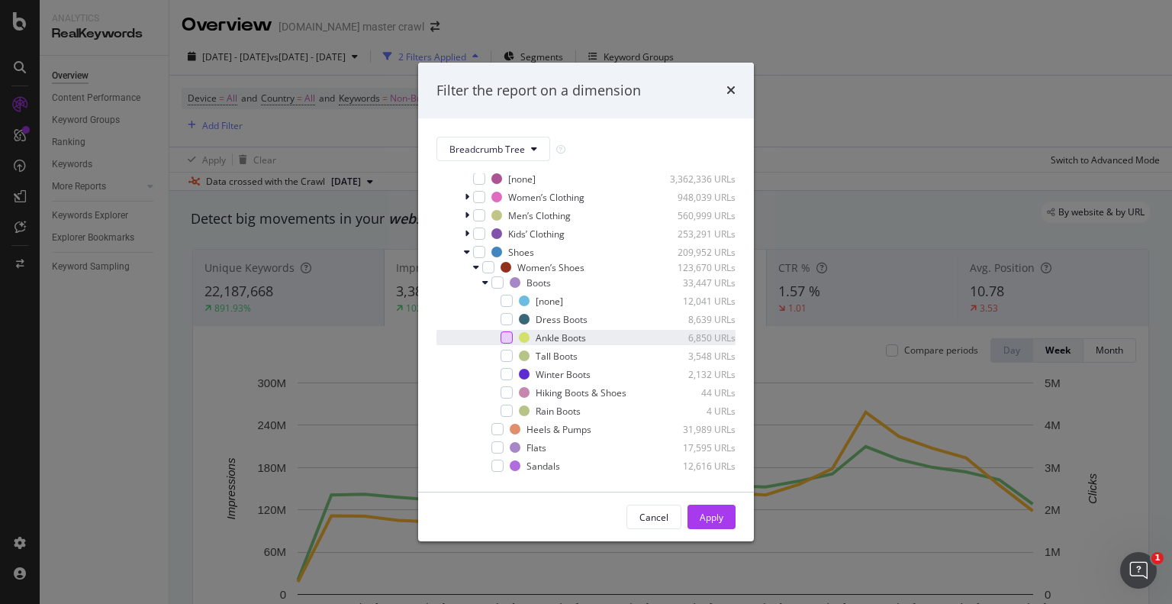
click at [504, 341] on div "modal" at bounding box center [507, 337] width 12 height 12
click at [717, 515] on div "Apply" at bounding box center [712, 516] width 24 height 13
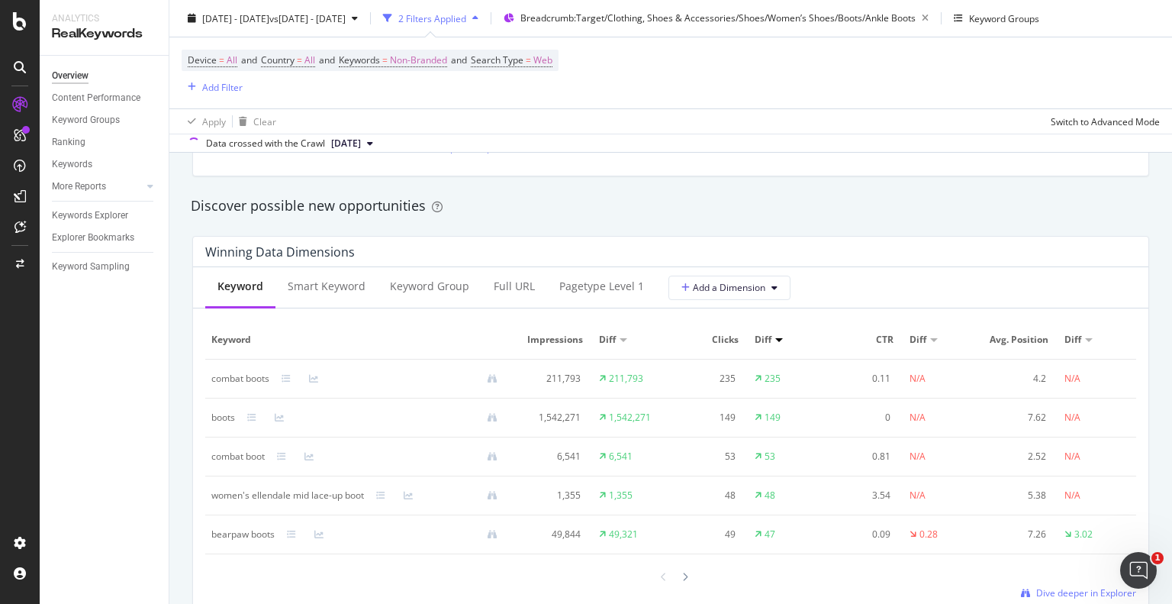
scroll to position [1450, 0]
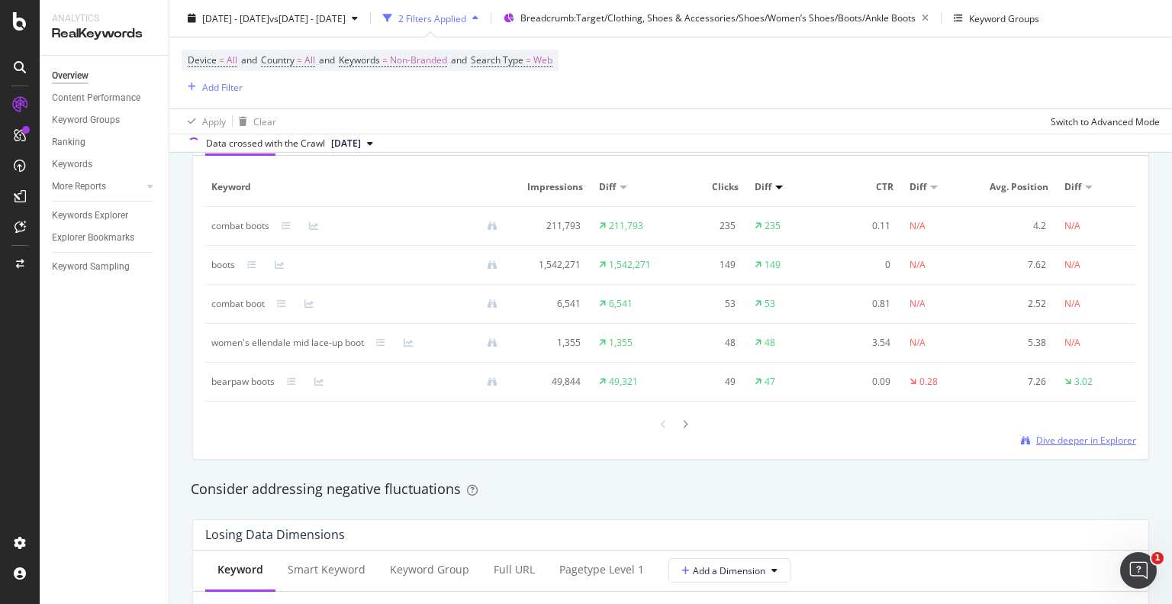
click at [1055, 443] on span "Dive deeper in Explorer" at bounding box center [1086, 439] width 100 height 13
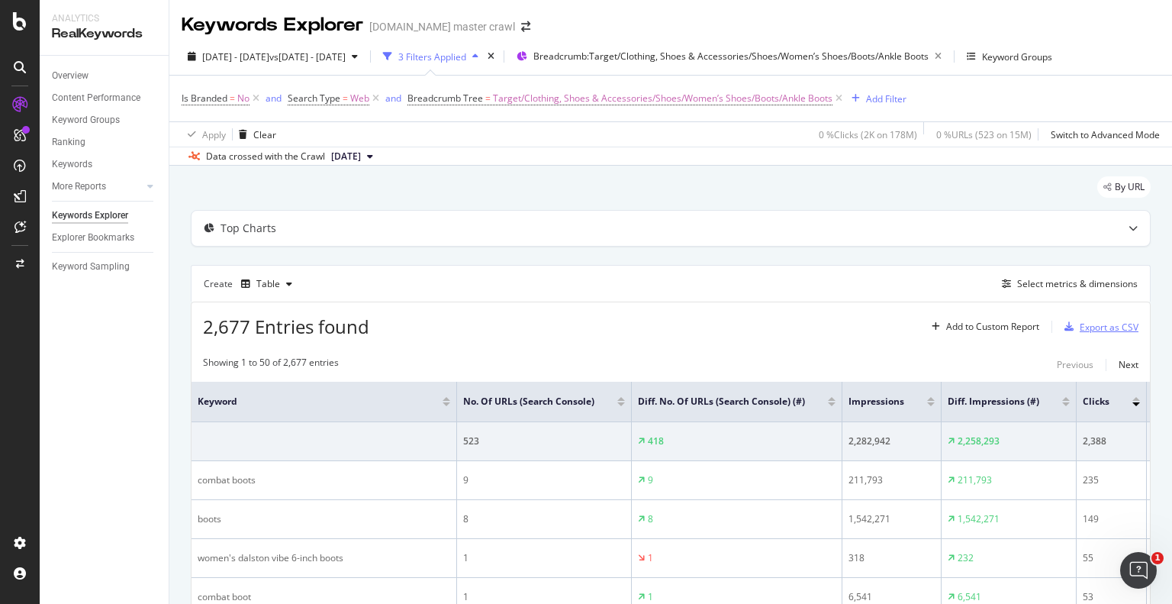
click at [1093, 322] on div "Export as CSV" at bounding box center [1109, 326] width 59 height 13
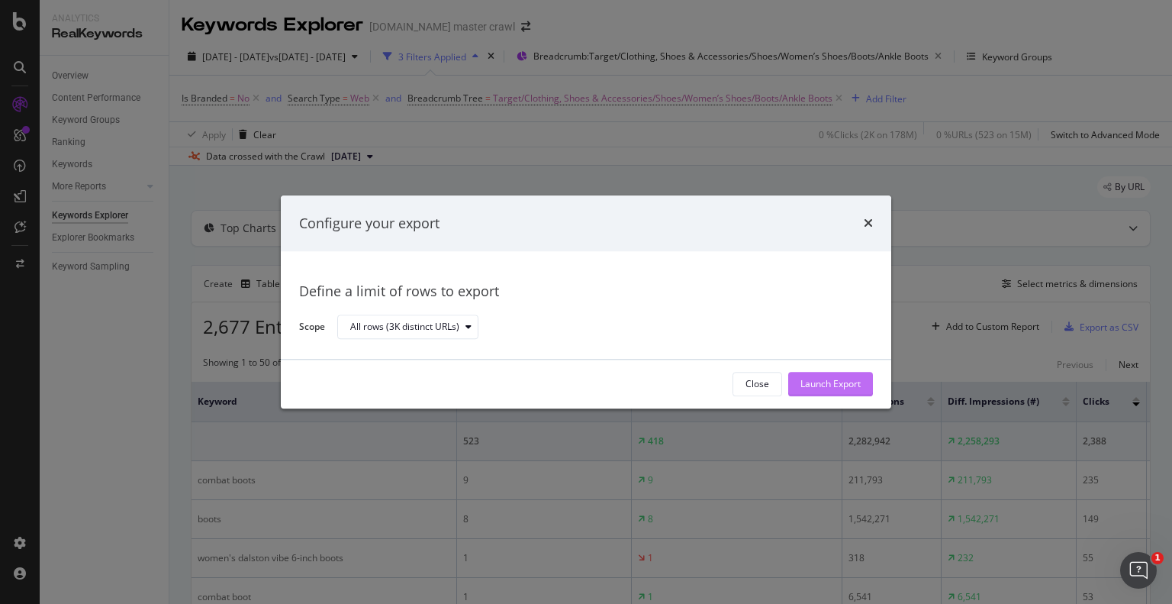
click at [864, 381] on button "Launch Export" at bounding box center [830, 384] width 85 height 24
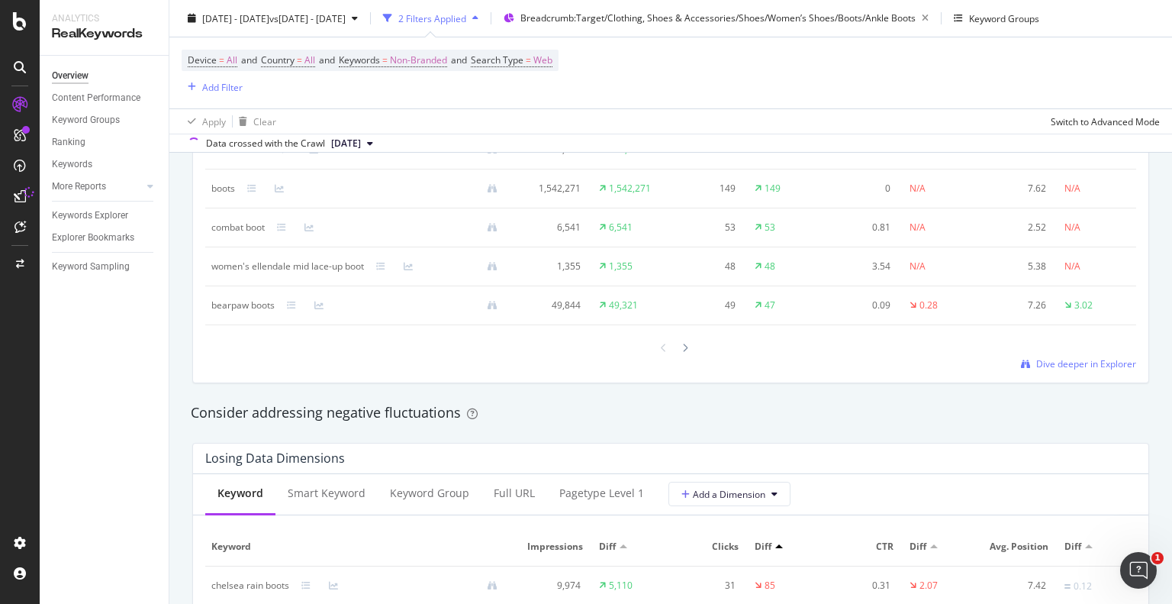
scroll to position [1755, 0]
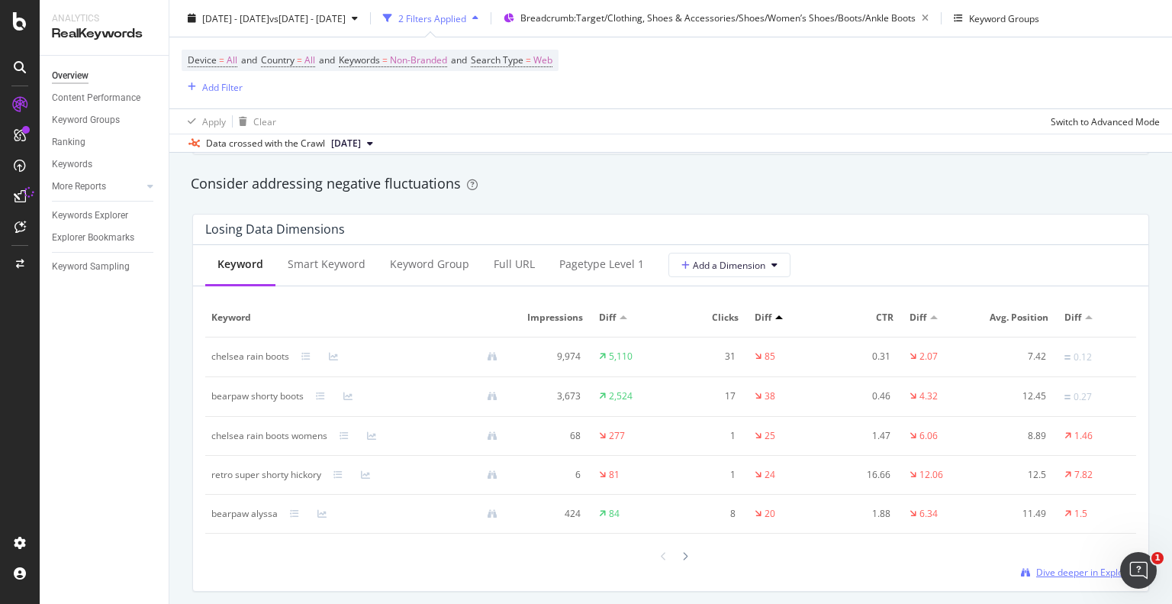
click at [1036, 575] on span "Dive deeper in Explorer" at bounding box center [1086, 571] width 100 height 13
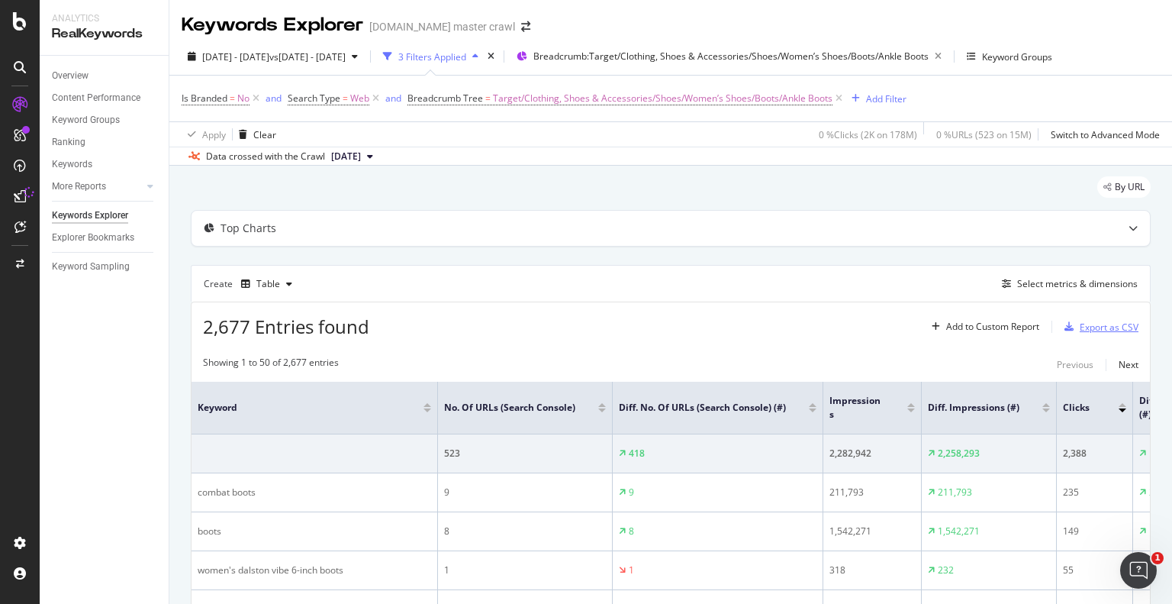
click at [1103, 328] on div "Export as CSV" at bounding box center [1109, 326] width 59 height 13
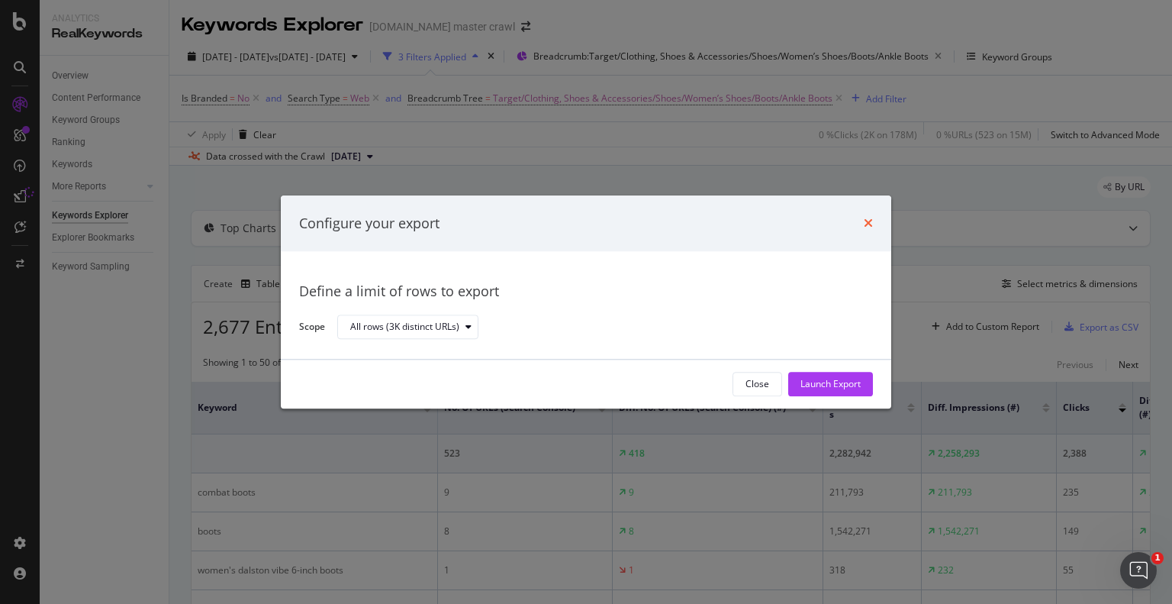
click at [872, 227] on icon "times" at bounding box center [868, 223] width 9 height 12
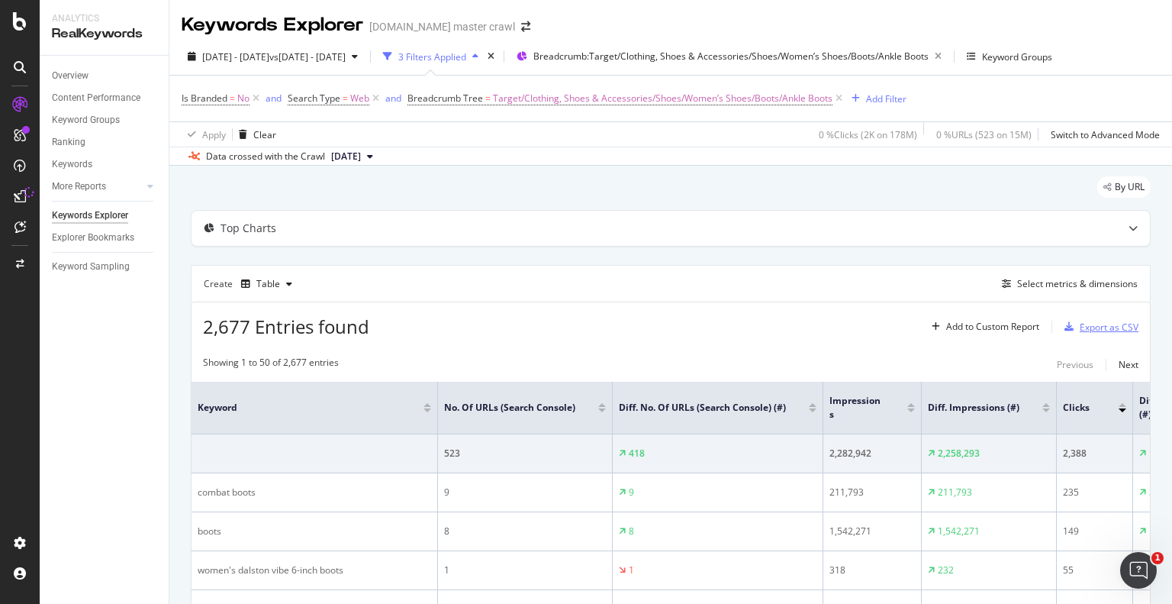
scroll to position [76, 0]
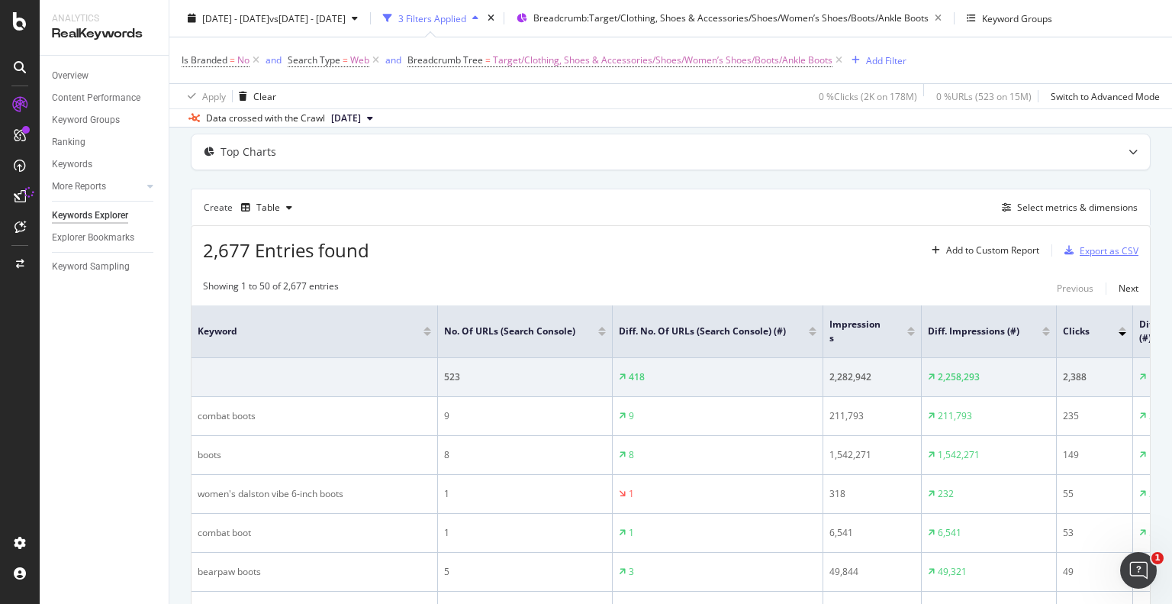
click at [1103, 253] on div "Export as CSV" at bounding box center [1109, 250] width 59 height 13
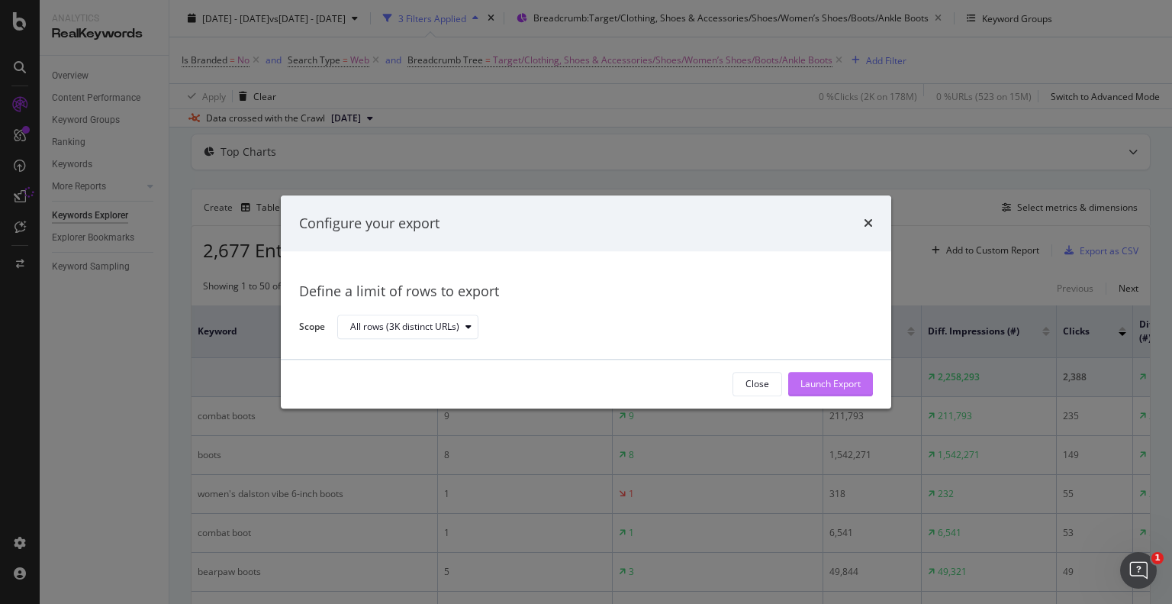
click at [845, 378] on div "Launch Export" at bounding box center [830, 384] width 60 height 13
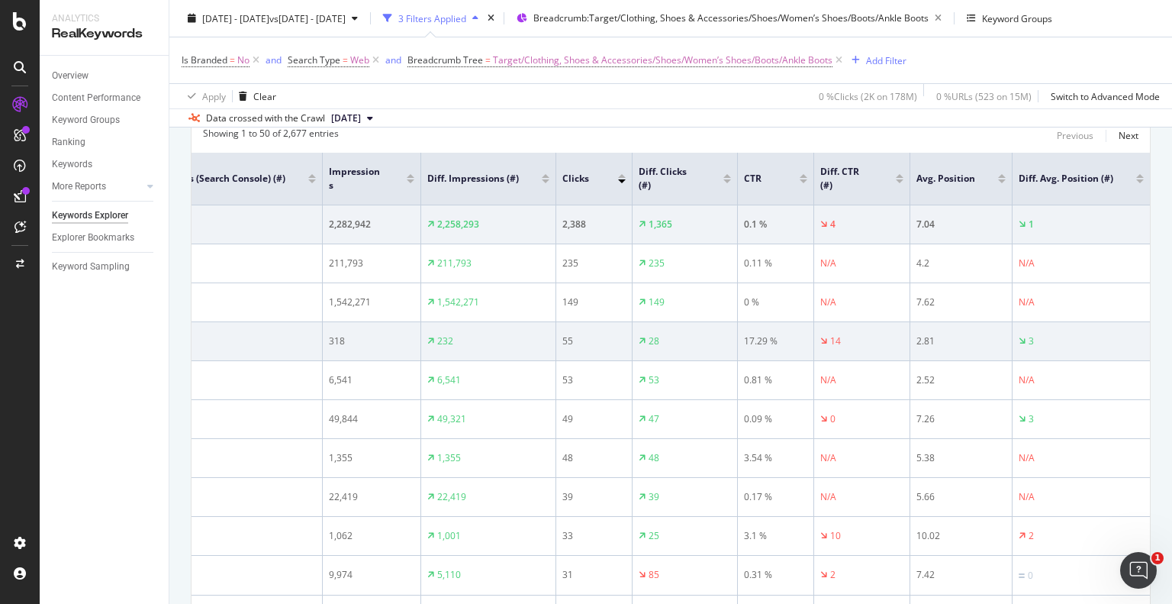
scroll to position [0, 12]
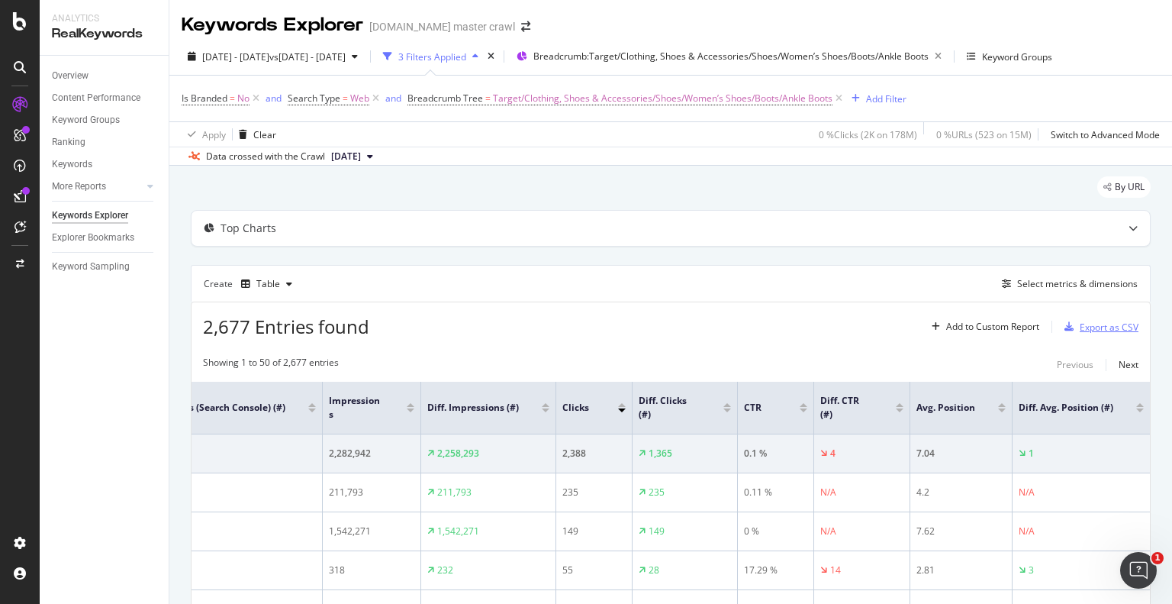
click at [1080, 329] on div "Export as CSV" at bounding box center [1109, 326] width 59 height 13
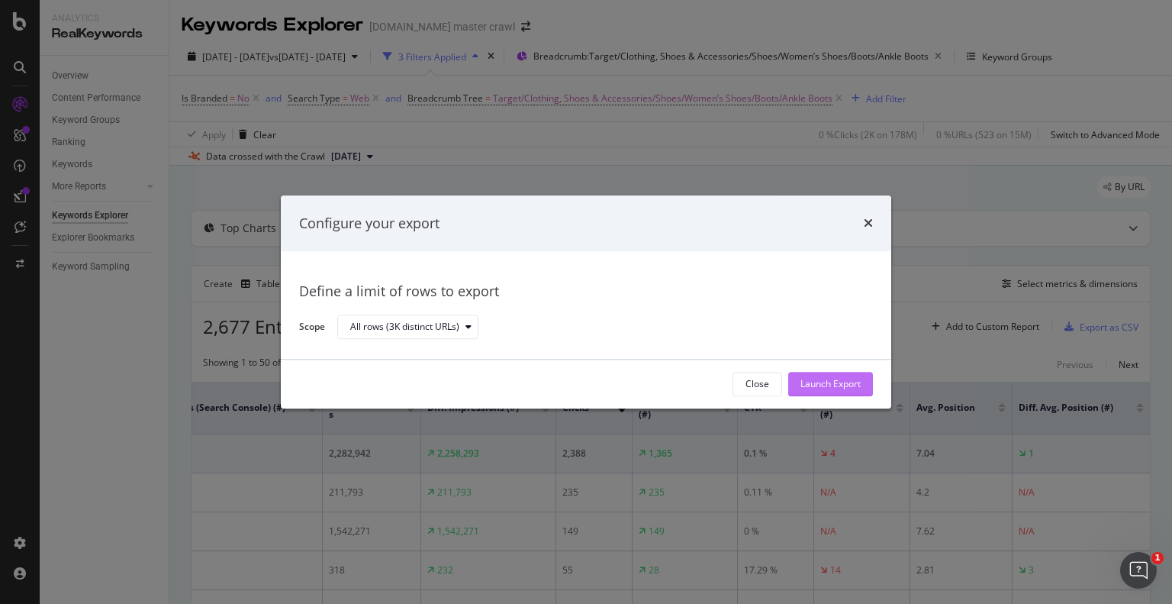
click at [842, 384] on div "Launch Export" at bounding box center [830, 384] width 60 height 13
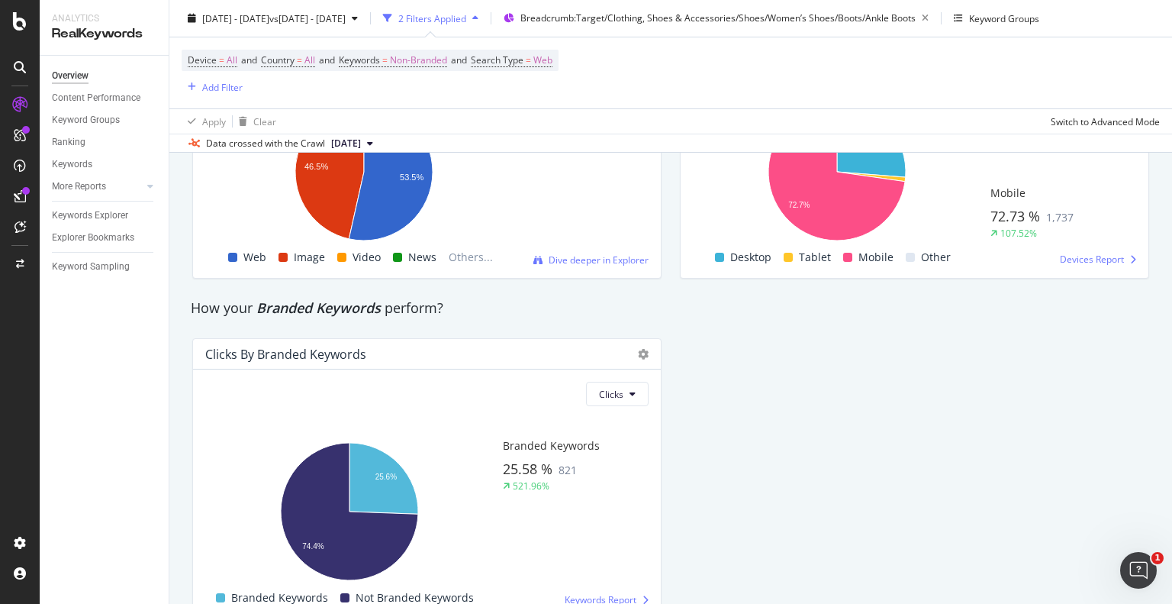
scroll to position [2823, 0]
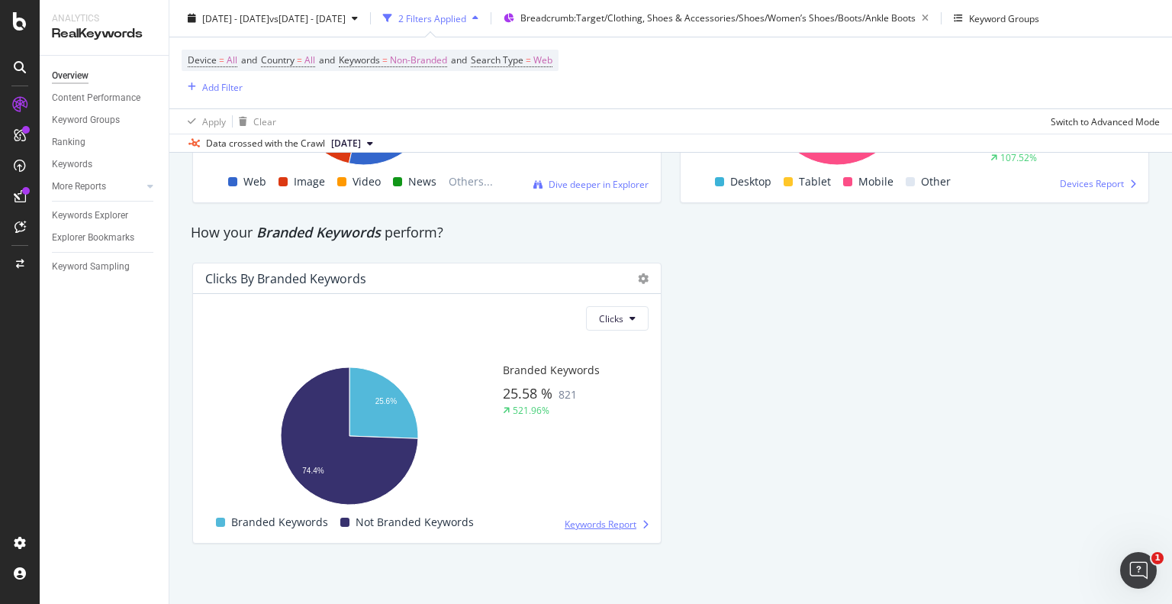
click at [599, 521] on span "Keywords Report" at bounding box center [601, 523] width 72 height 13
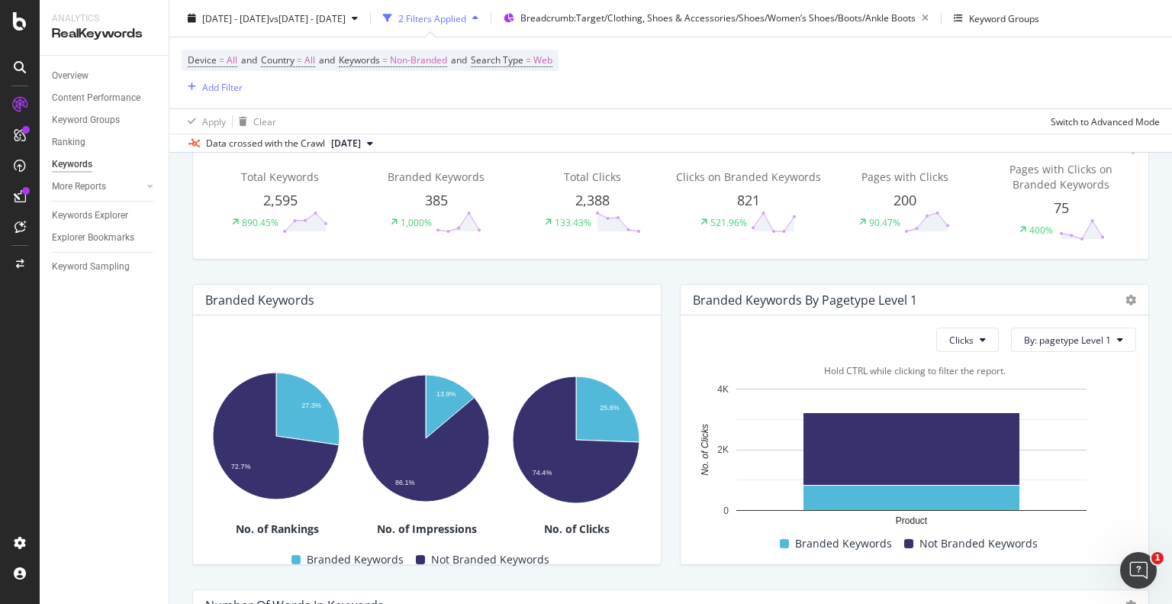
scroll to position [157, 0]
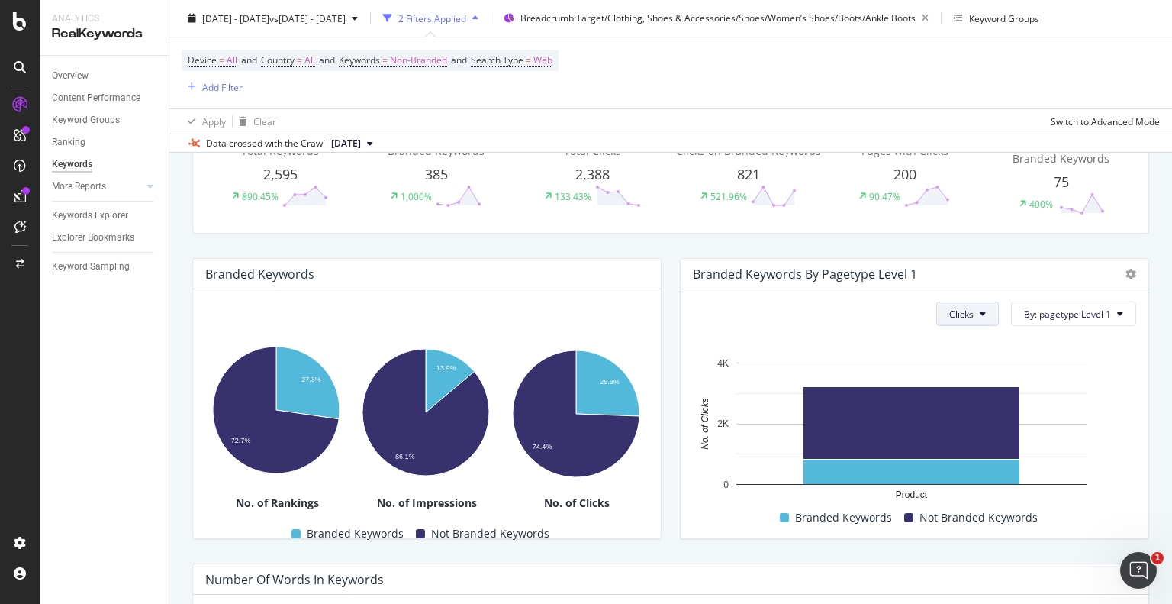
click at [959, 312] on span "Clicks" at bounding box center [961, 314] width 24 height 13
click at [968, 398] on span "Impressions" at bounding box center [968, 400] width 57 height 14
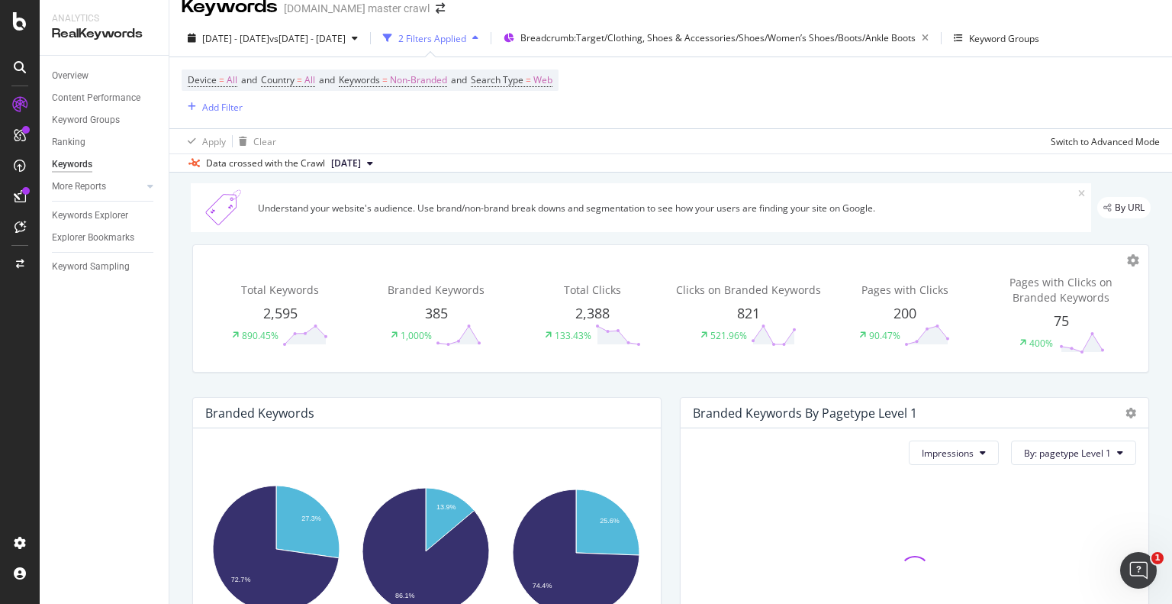
scroll to position [5, 0]
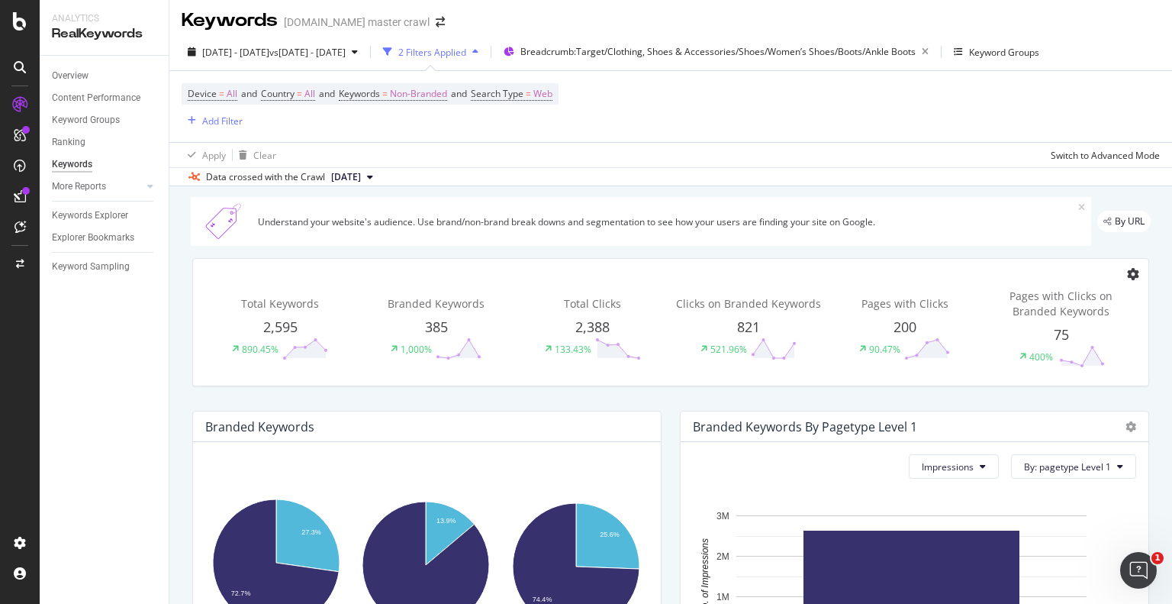
click at [1127, 271] on icon at bounding box center [1133, 274] width 12 height 12
click at [1097, 362] on span "Month" at bounding box center [1094, 361] width 40 height 14
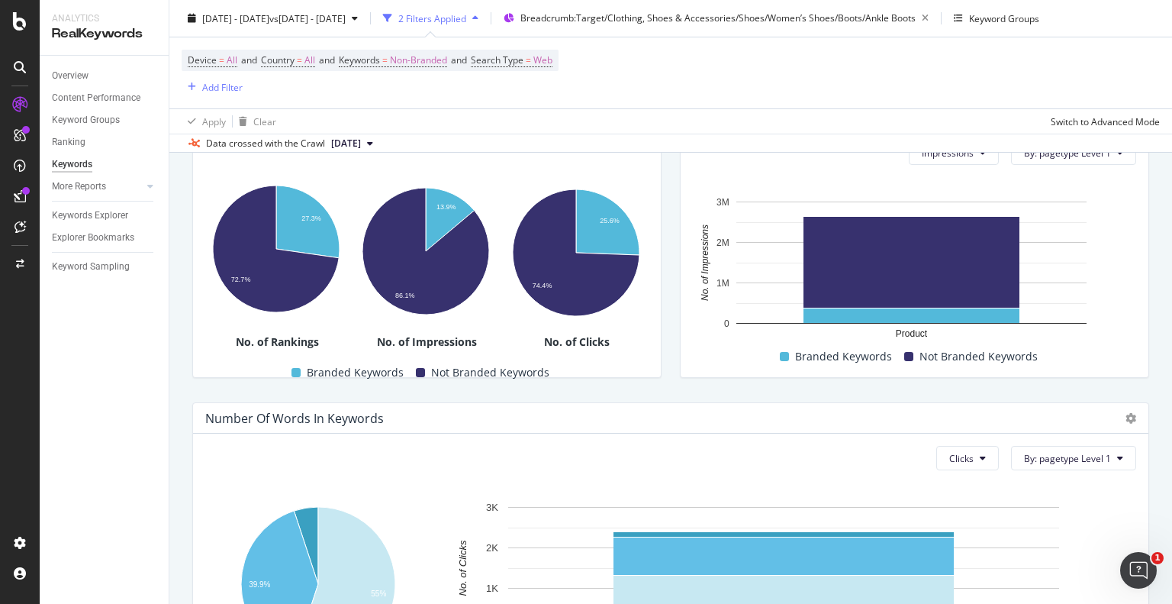
scroll to position [233, 0]
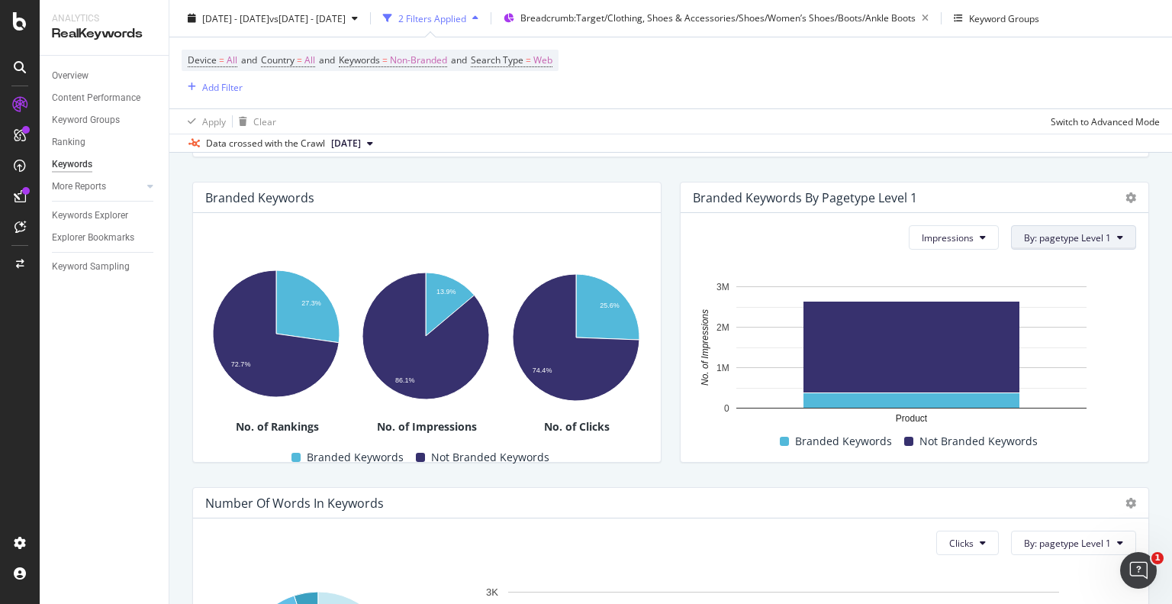
click at [1048, 240] on span "By: pagetype Level 1" at bounding box center [1067, 237] width 87 height 13
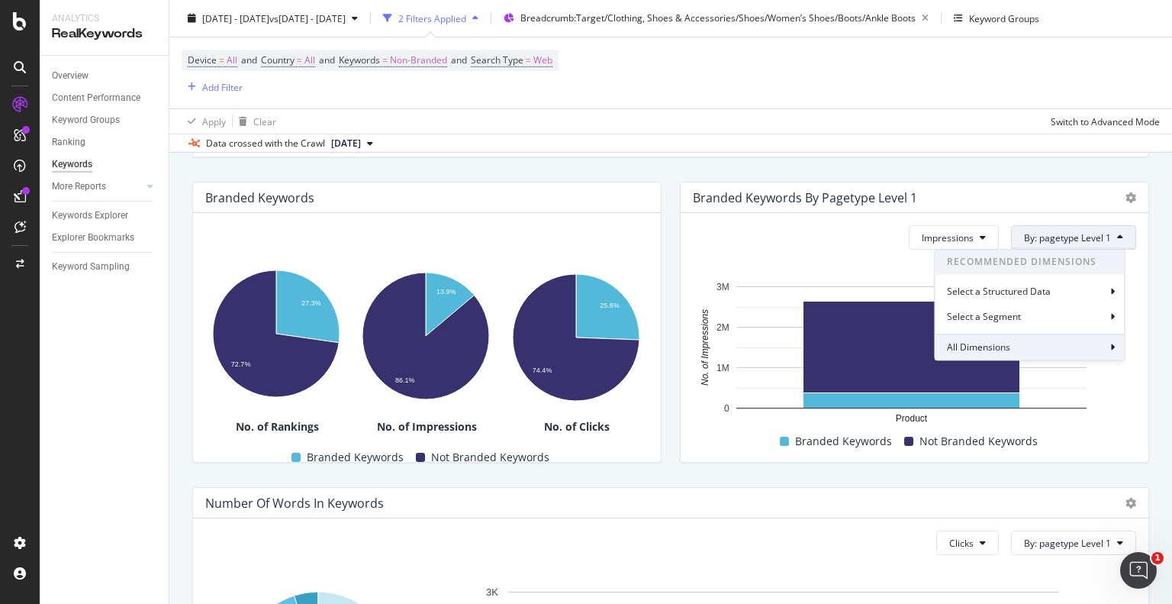
click at [1108, 350] on div "All Dimensions" at bounding box center [1029, 347] width 189 height 26
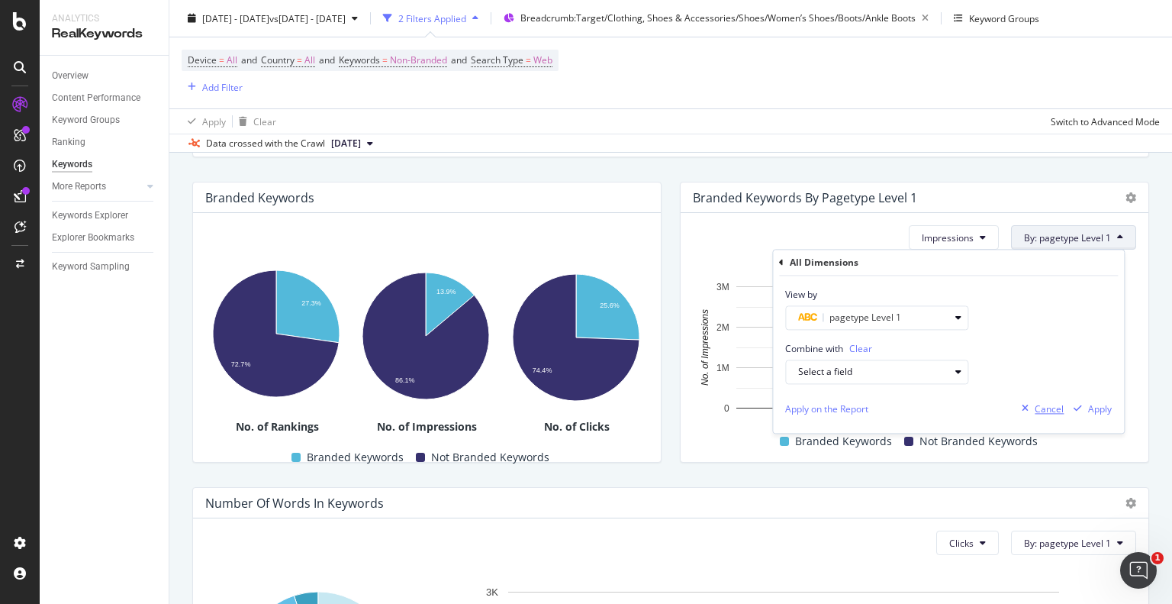
click at [1042, 405] on div "Cancel" at bounding box center [1049, 408] width 29 height 13
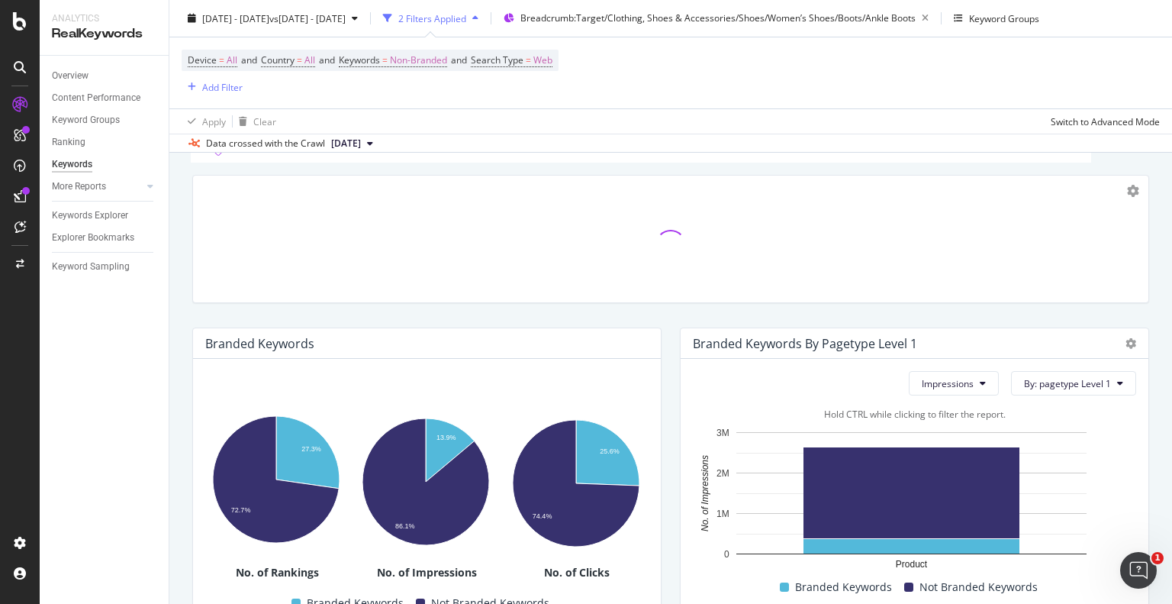
scroll to position [0, 0]
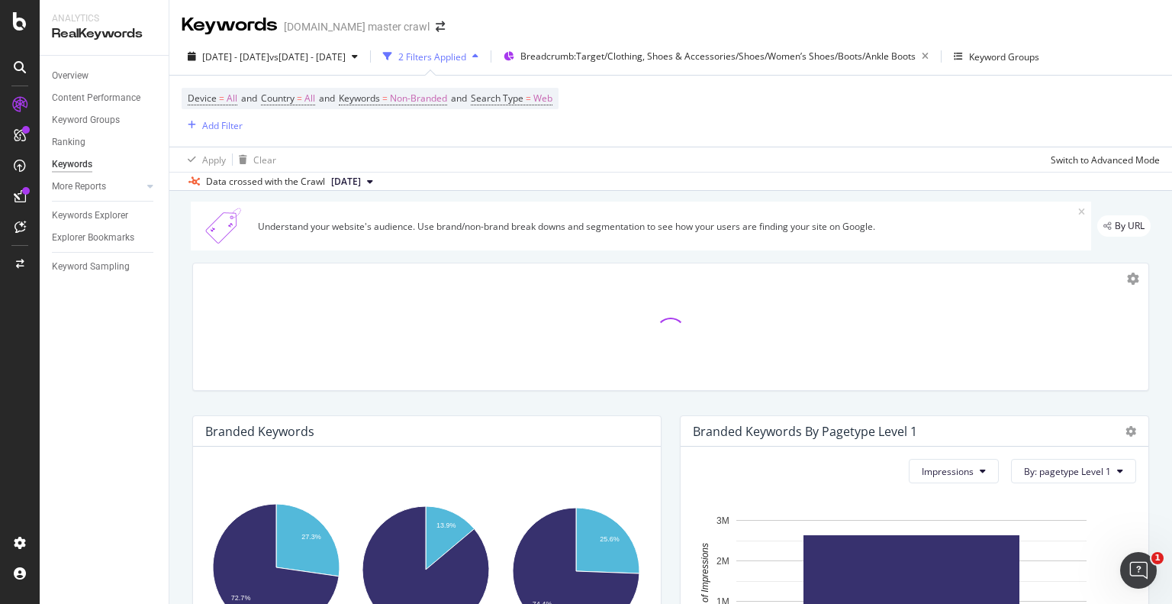
click at [1127, 16] on div "Keywords [DOMAIN_NAME] master crawl" at bounding box center [670, 19] width 1003 height 38
click at [1144, 126] on div "Device = All and Country = All and Keywords = Non-Branded and Search Type = Web…" at bounding box center [671, 111] width 978 height 71
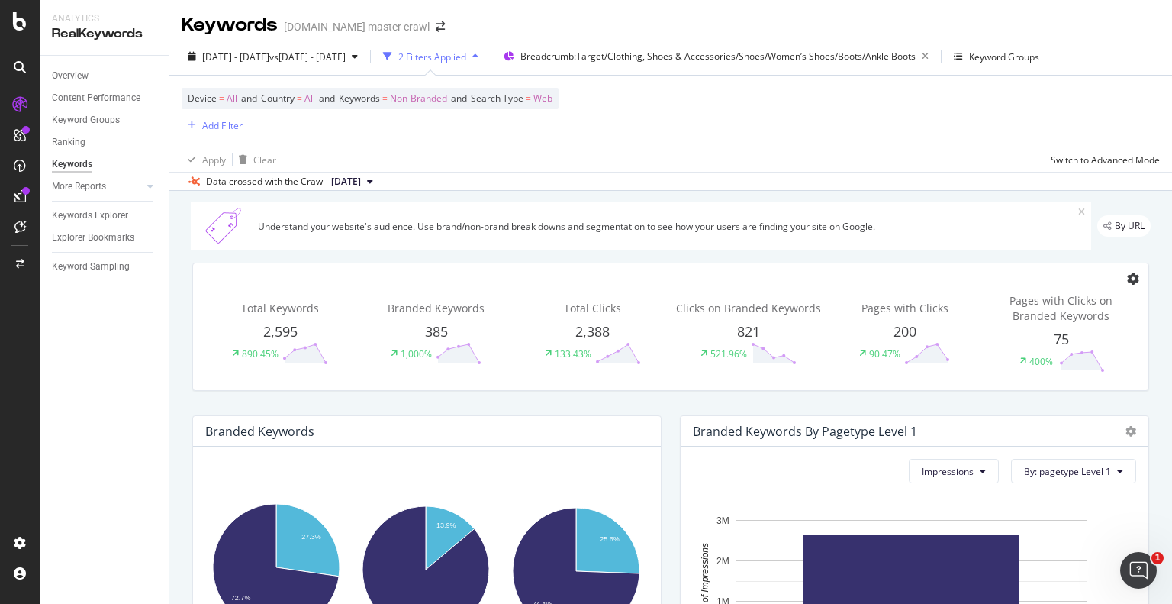
click at [1127, 282] on icon at bounding box center [1133, 278] width 12 height 12
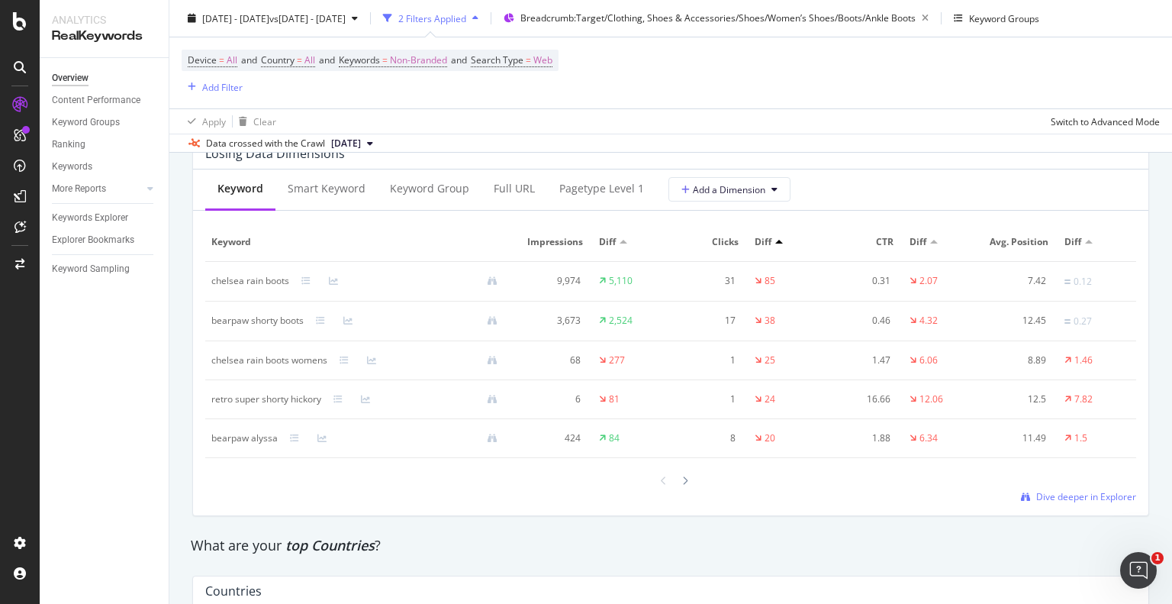
scroll to position [1831, 0]
click at [1046, 491] on span "Dive deeper in Explorer" at bounding box center [1086, 495] width 100 height 13
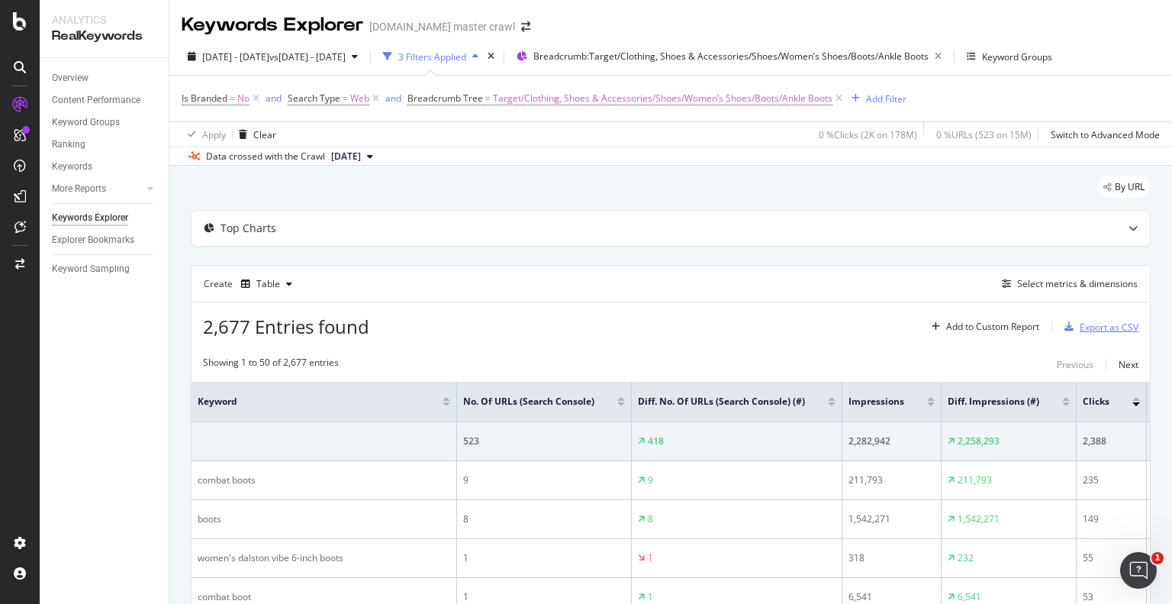
click at [1093, 321] on div "Export as CSV" at bounding box center [1109, 326] width 59 height 13
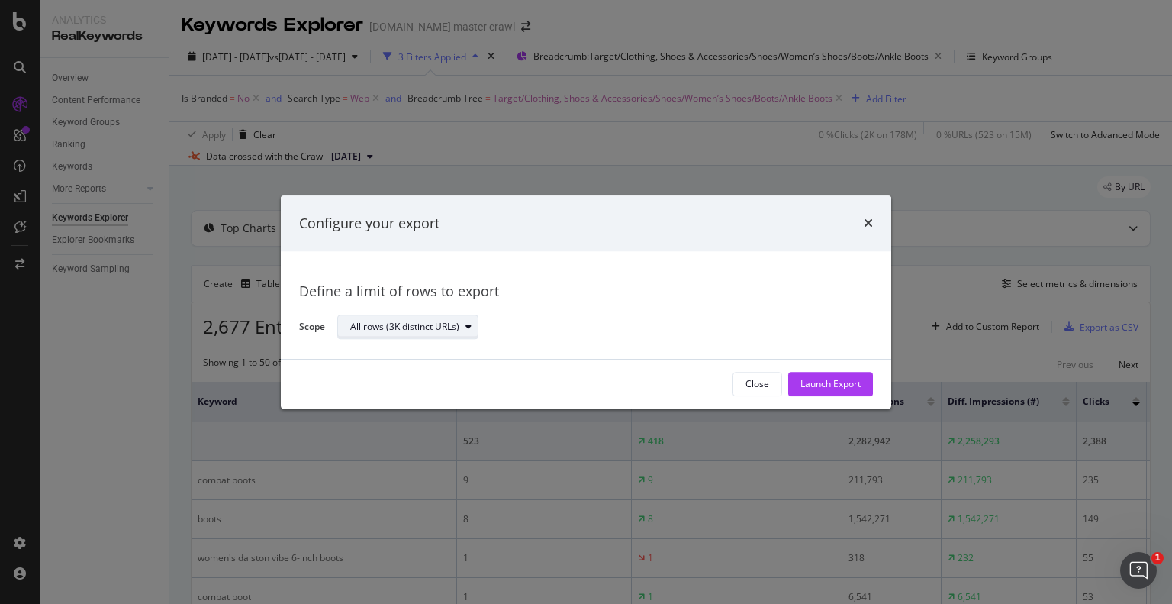
click at [433, 335] on div "All rows (3K distinct URLs)" at bounding box center [413, 327] width 127 height 21
click at [433, 348] on div "All rows (3K distinct URLs)" at bounding box center [415, 352] width 118 height 13
click at [824, 382] on div "Launch Export" at bounding box center [830, 384] width 60 height 13
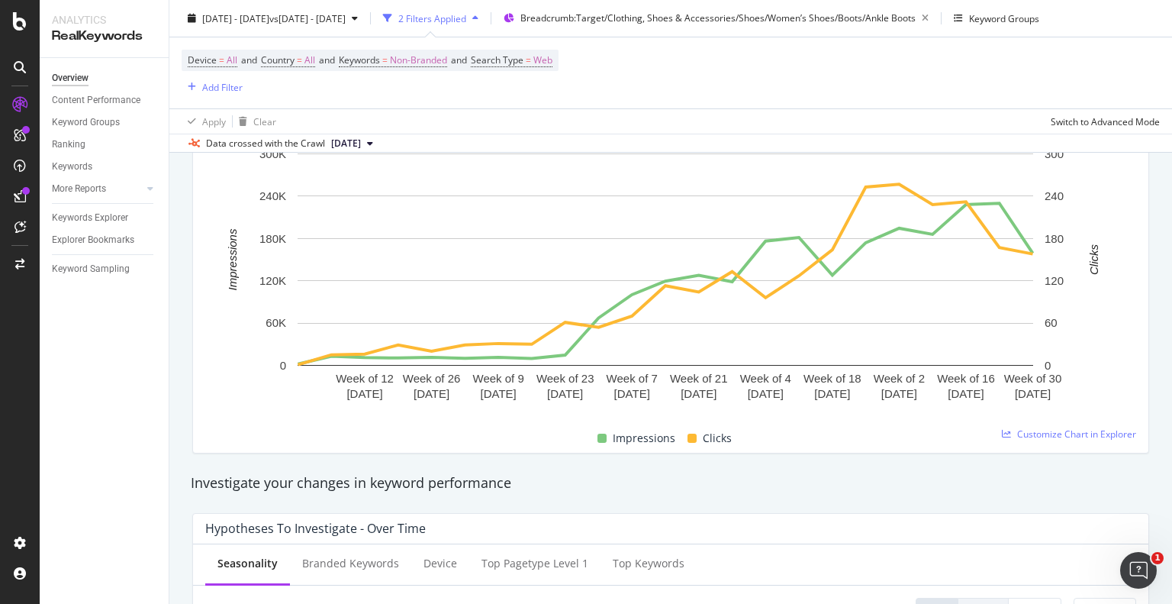
scroll to position [153, 0]
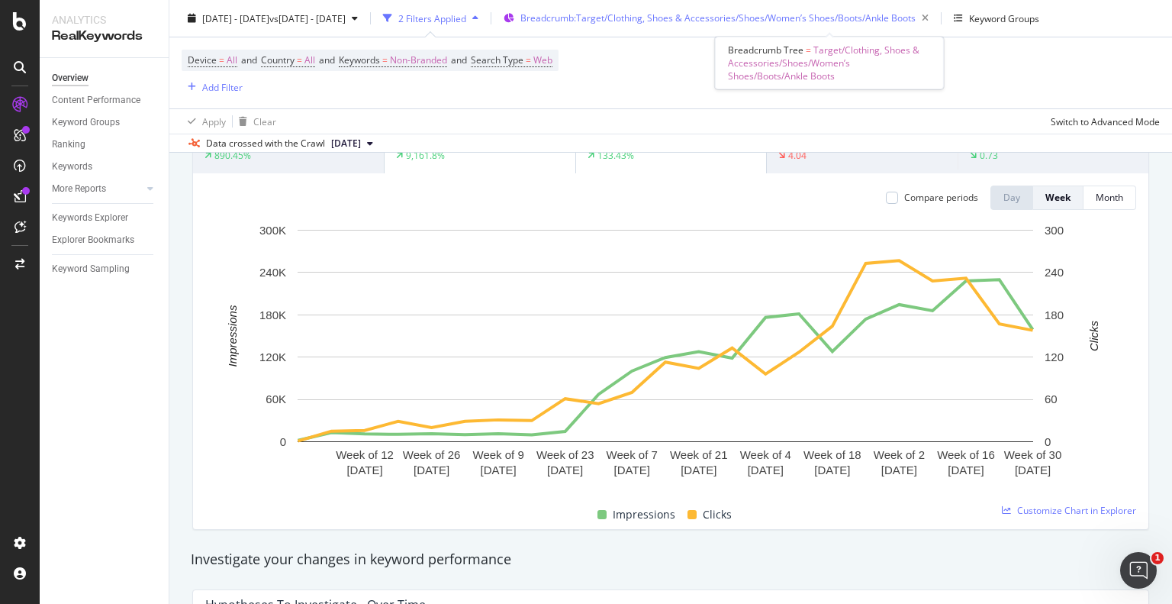
click at [916, 22] on span "Breadcrumb: Target/Clothing, Shoes & Accessories/Shoes/Women’s Shoes/Boots/Ankl…" at bounding box center [717, 17] width 395 height 13
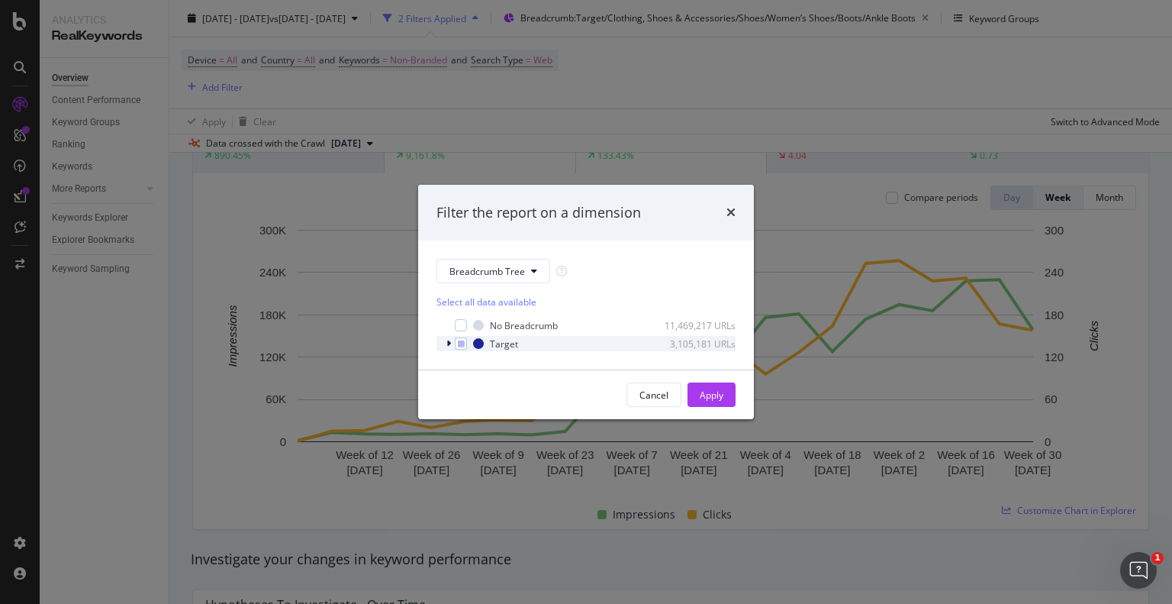
click at [449, 346] on icon "modal" at bounding box center [448, 343] width 5 height 9
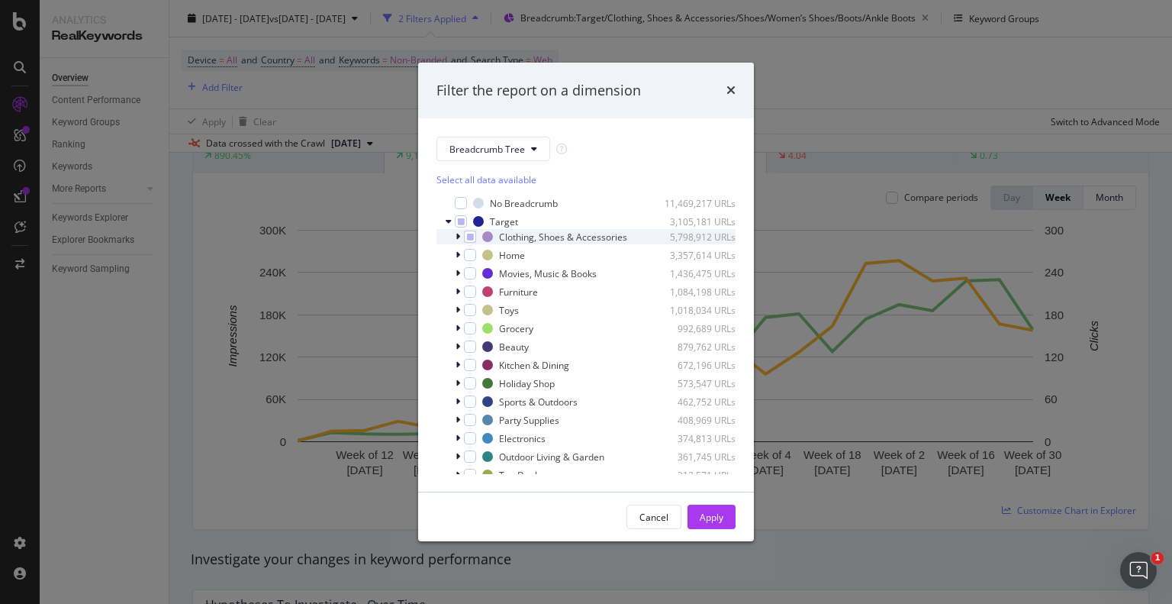
click at [459, 240] on icon "modal" at bounding box center [458, 236] width 5 height 9
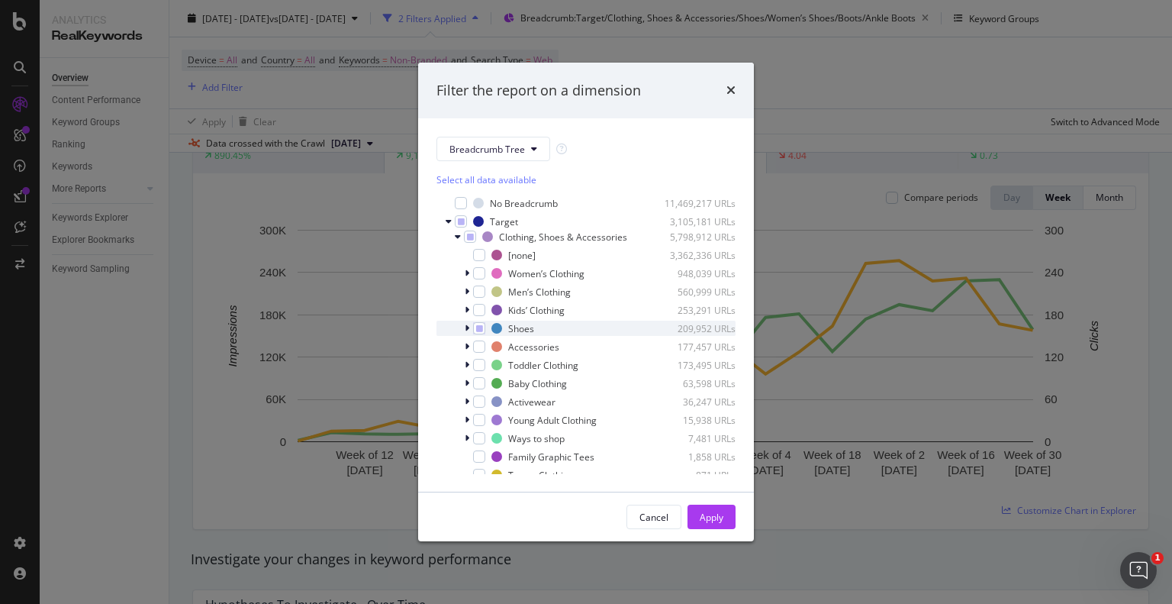
click at [462, 324] on div "Shoes 209,952 URLs" at bounding box center [585, 327] width 299 height 15
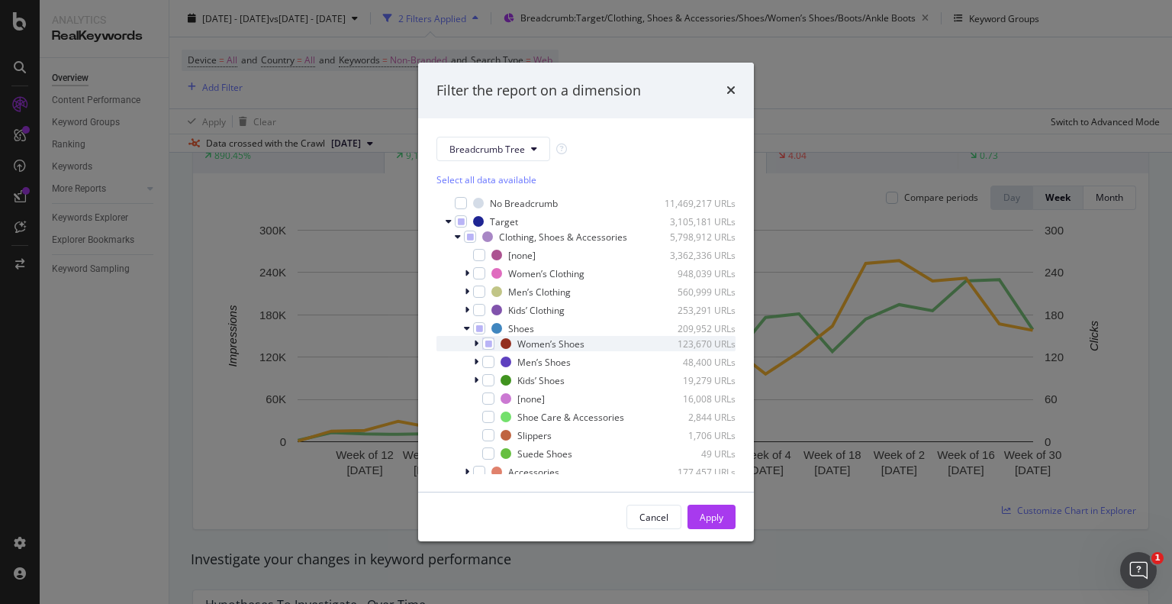
click at [472, 344] on div "Women’s Shoes 123,670 URLs" at bounding box center [585, 343] width 299 height 15
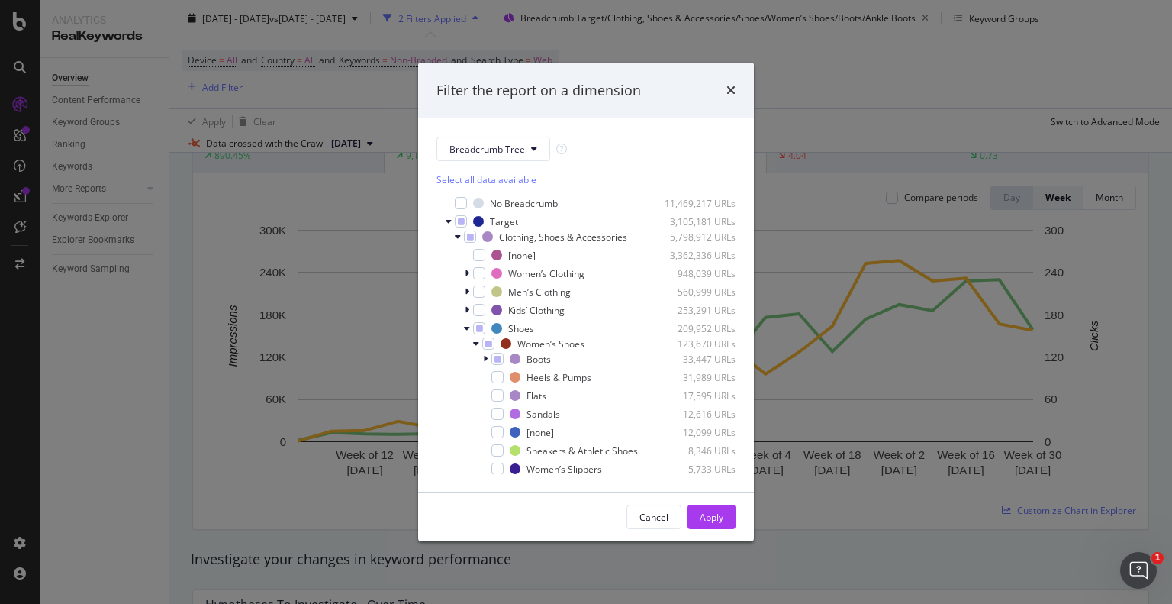
scroll to position [76, 0]
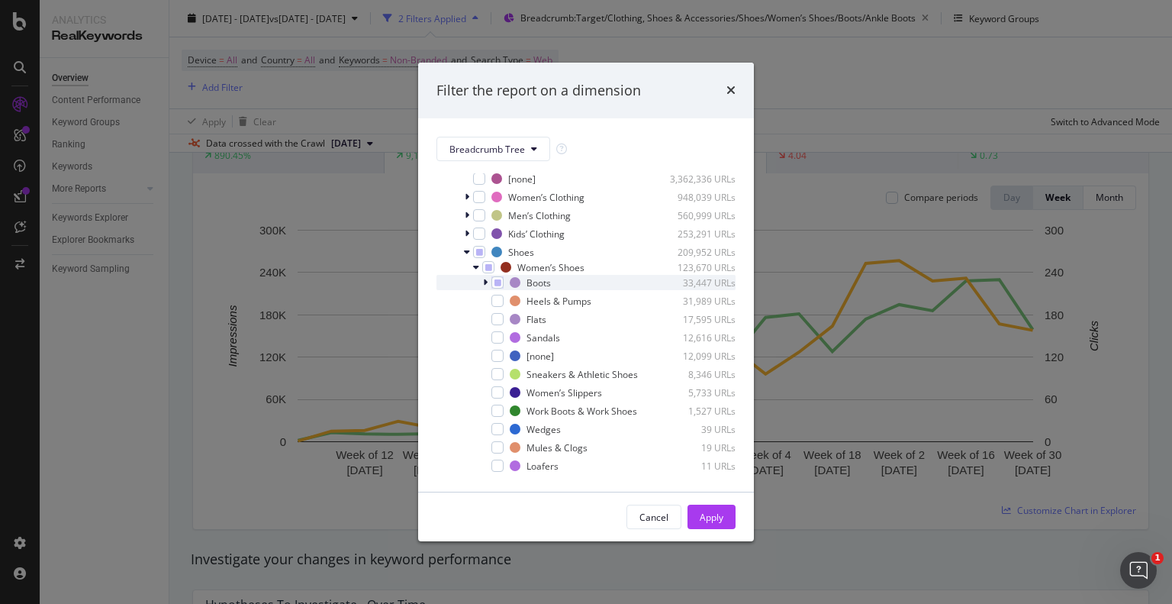
click at [485, 285] on icon "modal" at bounding box center [485, 282] width 5 height 9
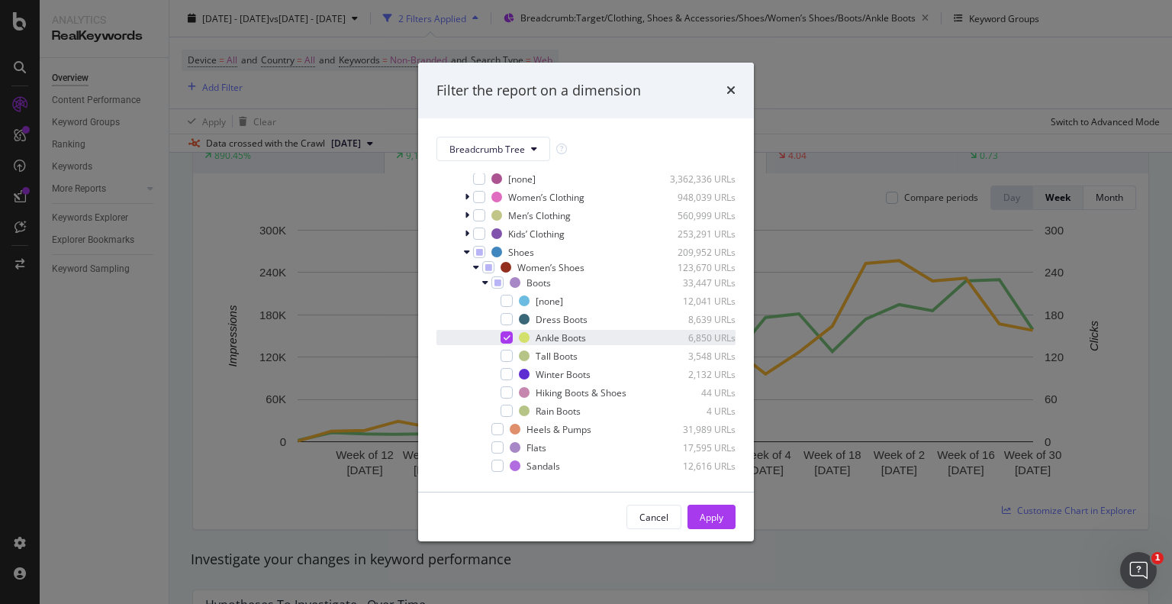
click at [504, 338] on icon "modal" at bounding box center [507, 337] width 7 height 8
click at [507, 358] on div "modal" at bounding box center [507, 355] width 12 height 12
click at [691, 508] on button "Apply" at bounding box center [712, 516] width 48 height 24
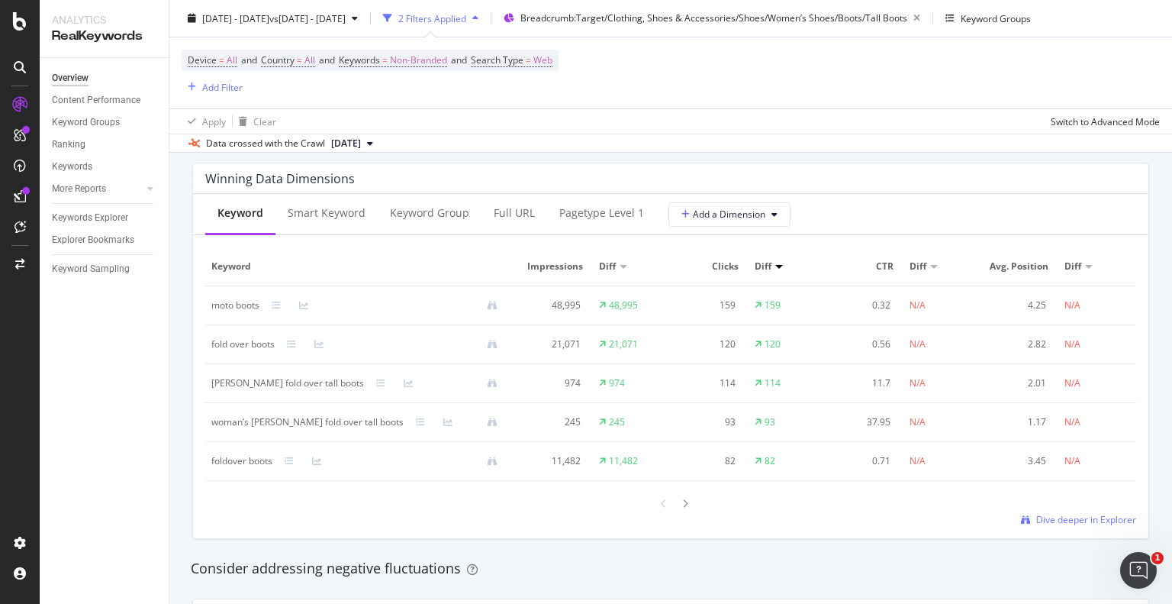
scroll to position [1450, 0]
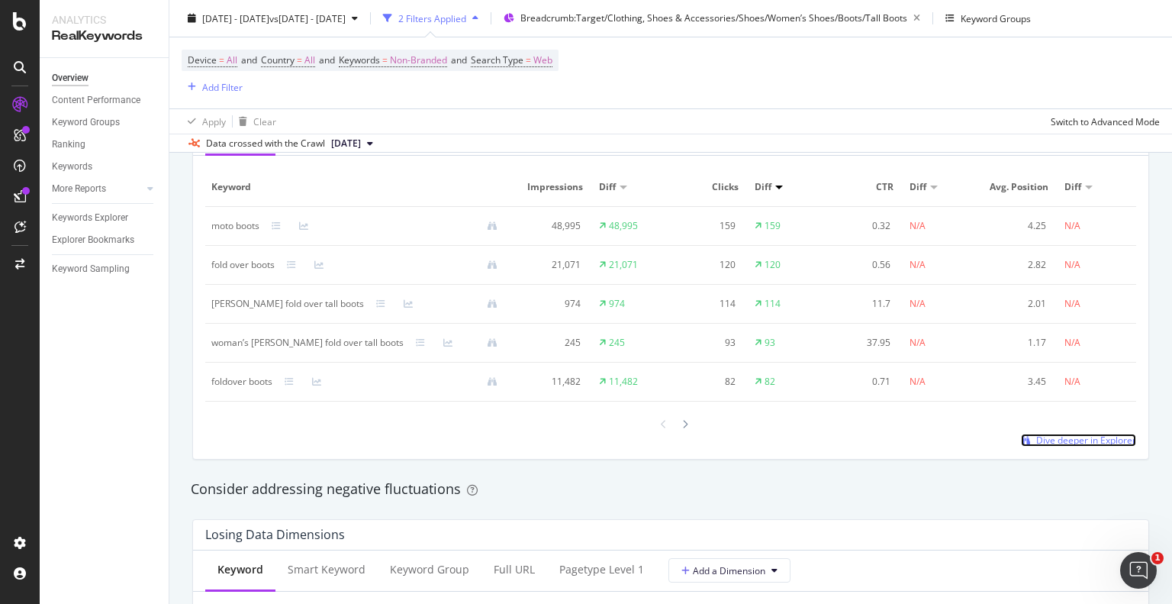
click at [1056, 442] on span "Dive deeper in Explorer" at bounding box center [1086, 439] width 100 height 13
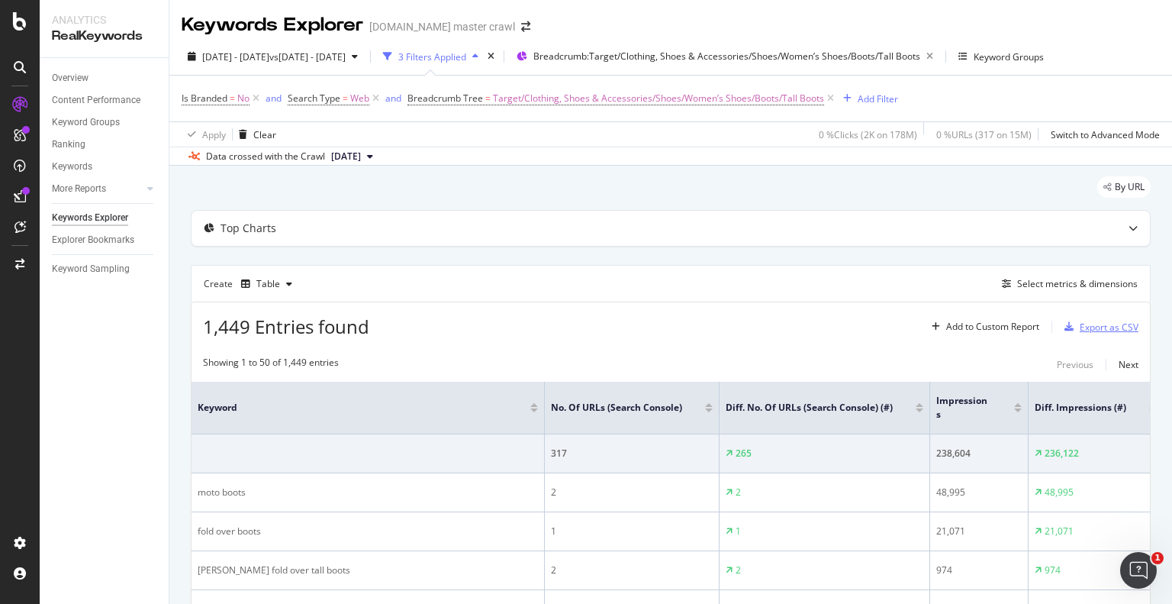
click at [1083, 326] on div "Export as CSV" at bounding box center [1109, 326] width 59 height 13
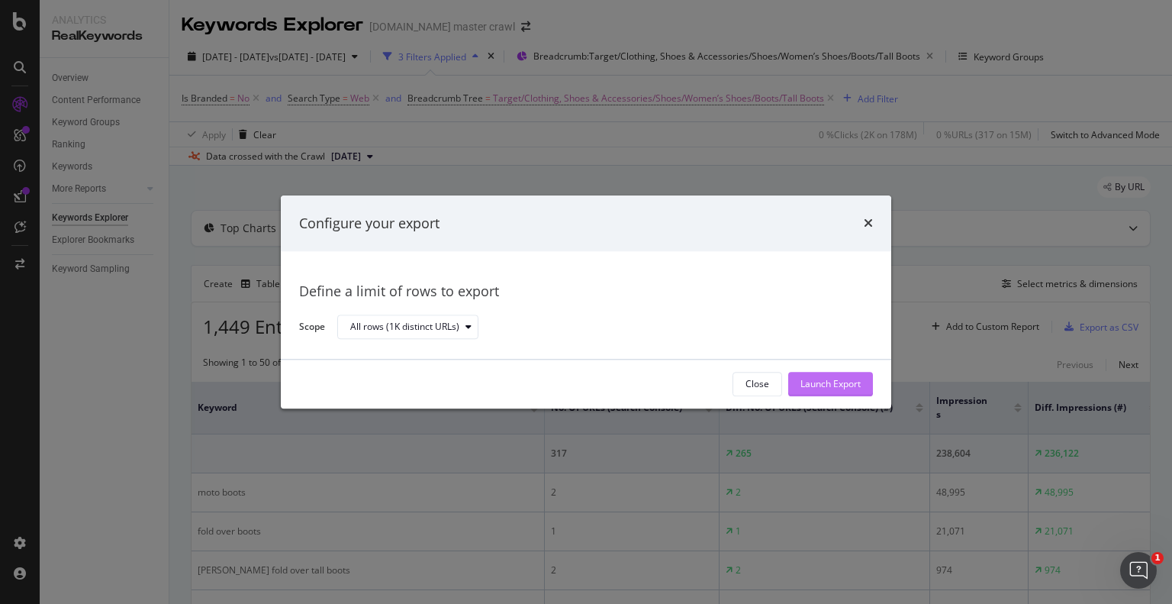
click at [845, 385] on div "Launch Export" at bounding box center [830, 384] width 60 height 13
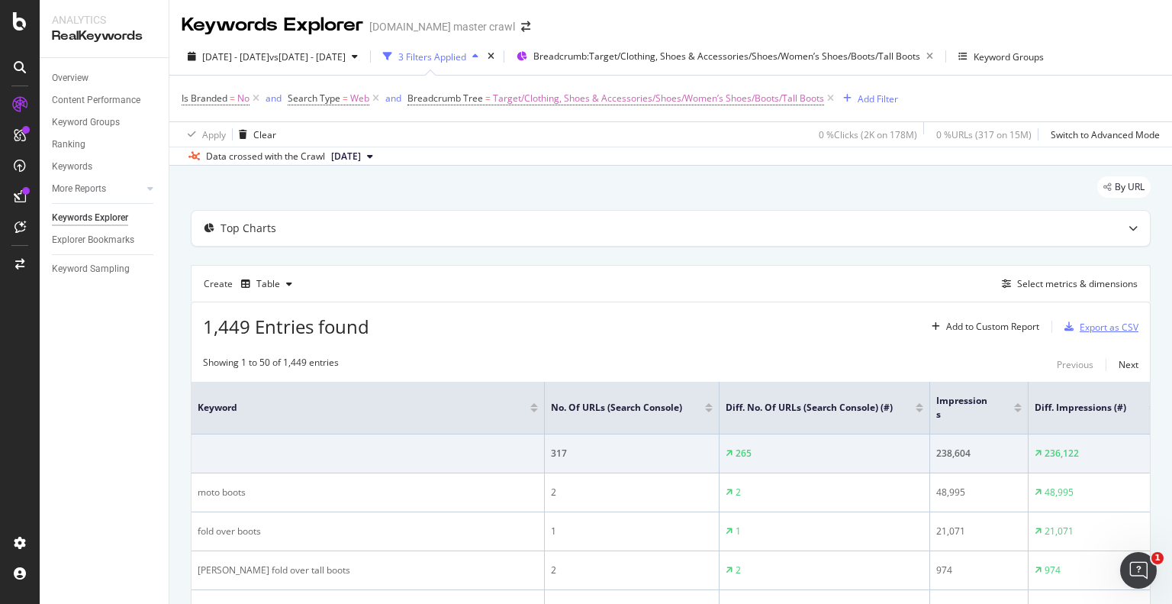
click at [1104, 328] on div "Export as CSV" at bounding box center [1109, 326] width 59 height 13
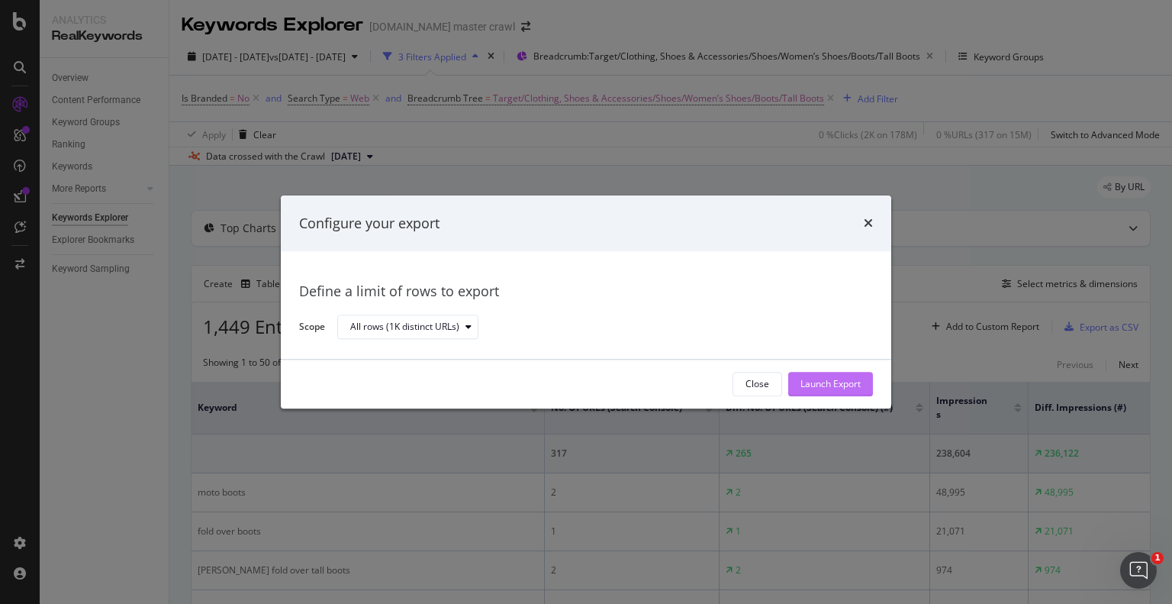
click at [849, 381] on div "Launch Export" at bounding box center [830, 384] width 60 height 13
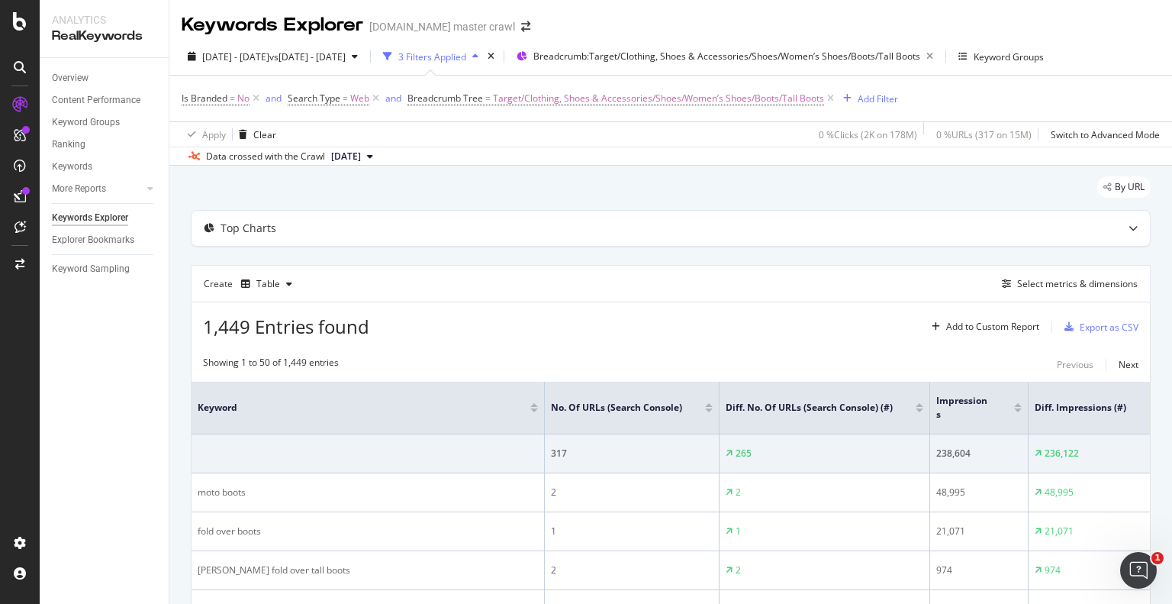
click at [1093, 14] on div "Keywords Explorer target.com master crawl" at bounding box center [670, 19] width 1003 height 38
click at [1109, 330] on div "Export as CSV" at bounding box center [1109, 326] width 59 height 13
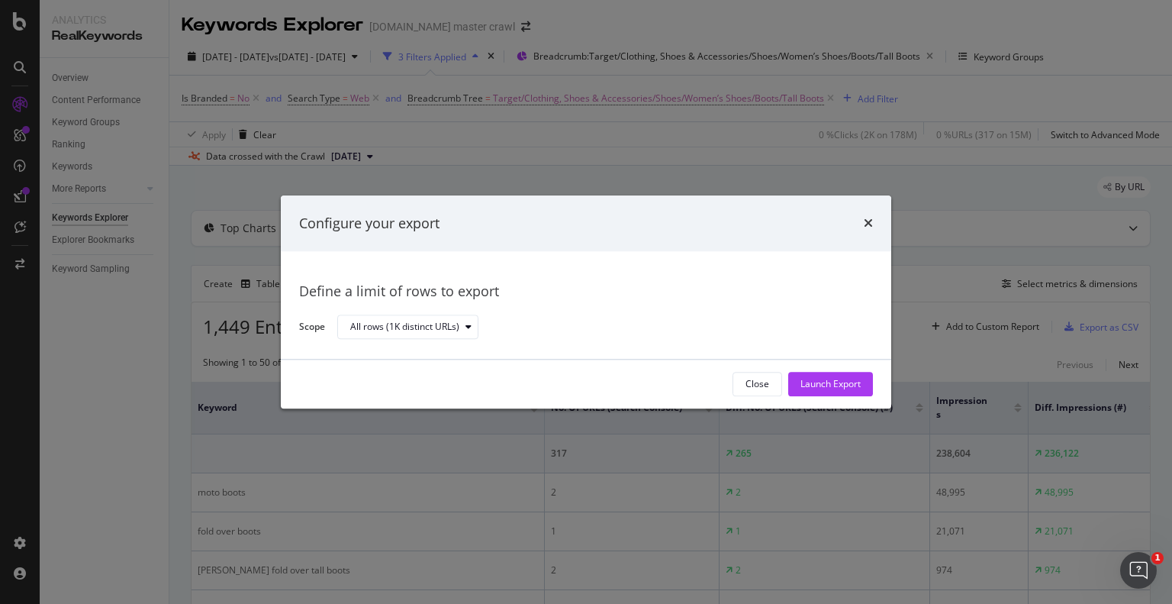
click at [864, 381] on button "Launch Export" at bounding box center [830, 384] width 85 height 24
